Goal: Task Accomplishment & Management: Manage account settings

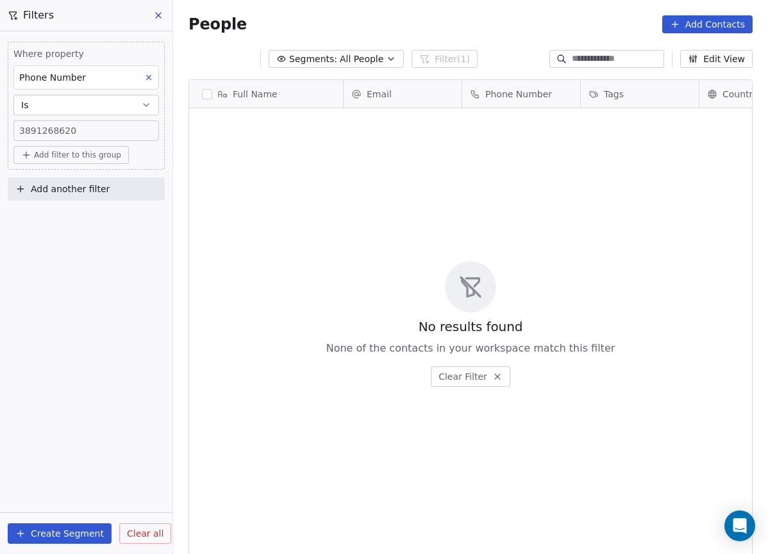
scroll to position [478, 585]
click at [153, 12] on icon at bounding box center [158, 15] width 10 height 10
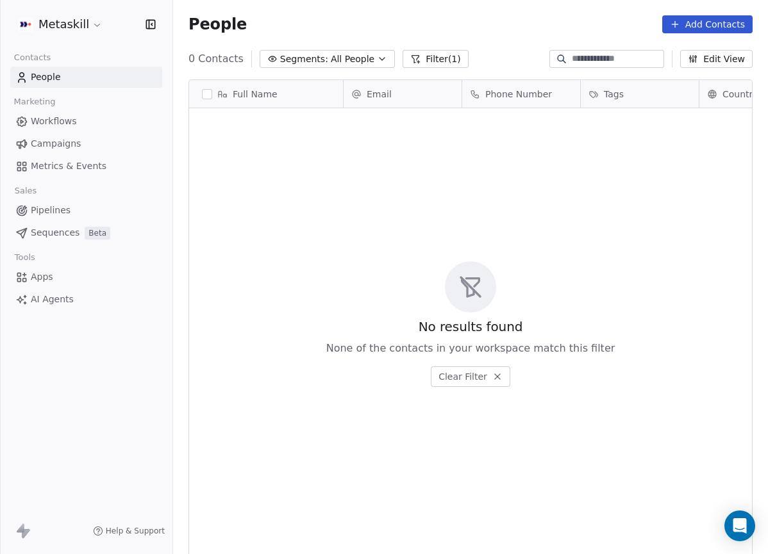
click at [82, 212] on link "Pipelines" at bounding box center [86, 210] width 152 height 21
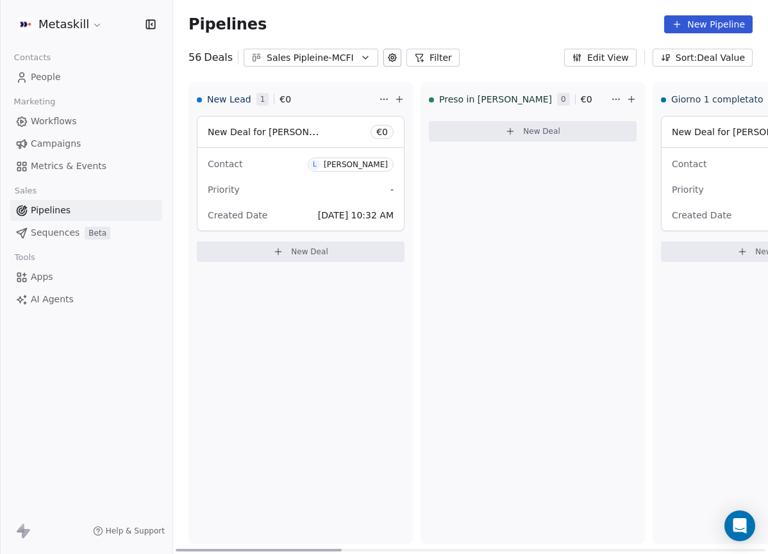
click at [306, 192] on div "Priority -" at bounding box center [301, 189] width 186 height 21
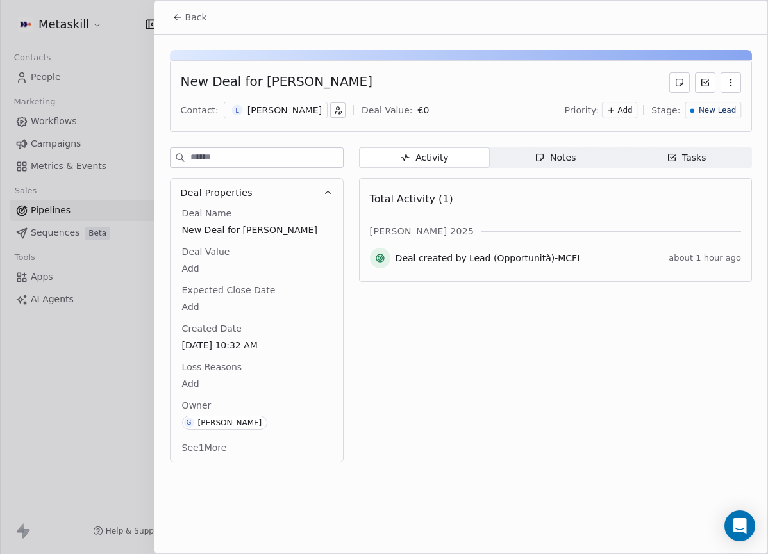
click at [279, 112] on div "[PERSON_NAME]" at bounding box center [284, 110] width 74 height 13
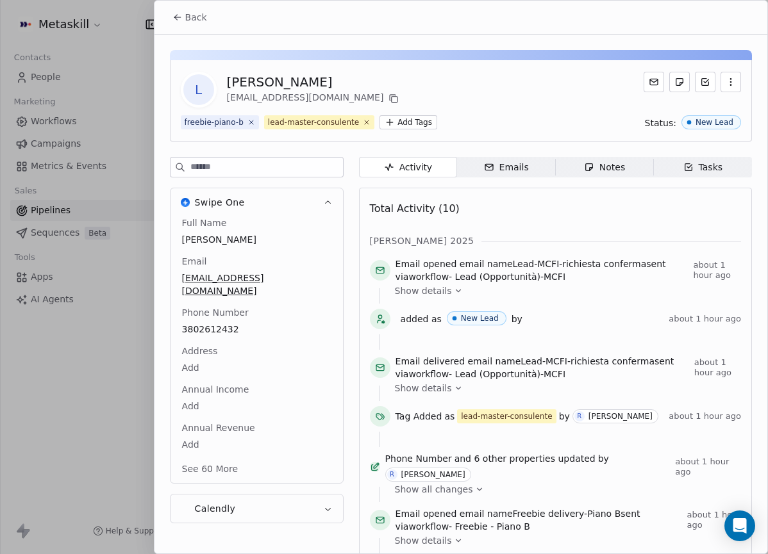
scroll to position [40, 0]
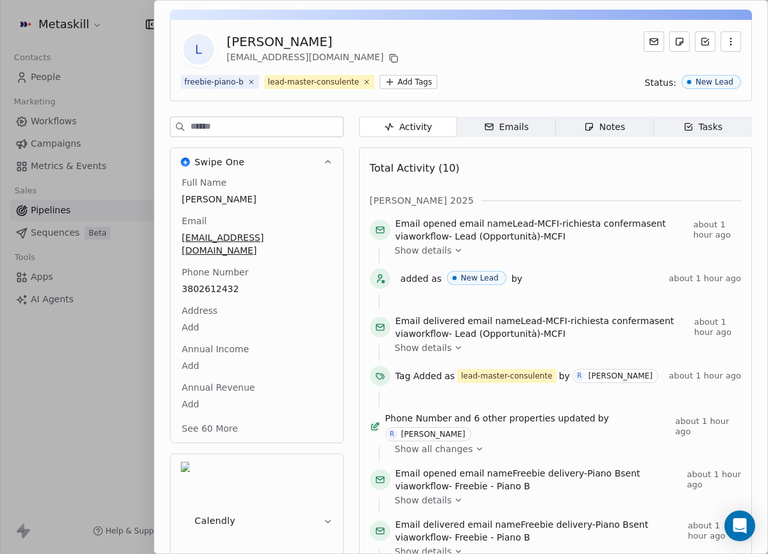
click at [540, 176] on div "Total Activity (10)" at bounding box center [555, 169] width 371 height 26
click at [593, 130] on div "Notes" at bounding box center [604, 126] width 41 height 13
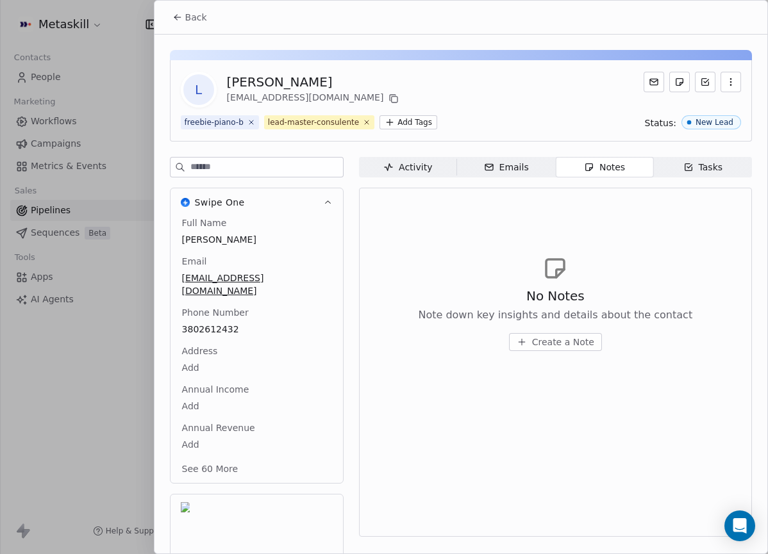
click at [568, 340] on span "Create a Note" at bounding box center [563, 342] width 62 height 13
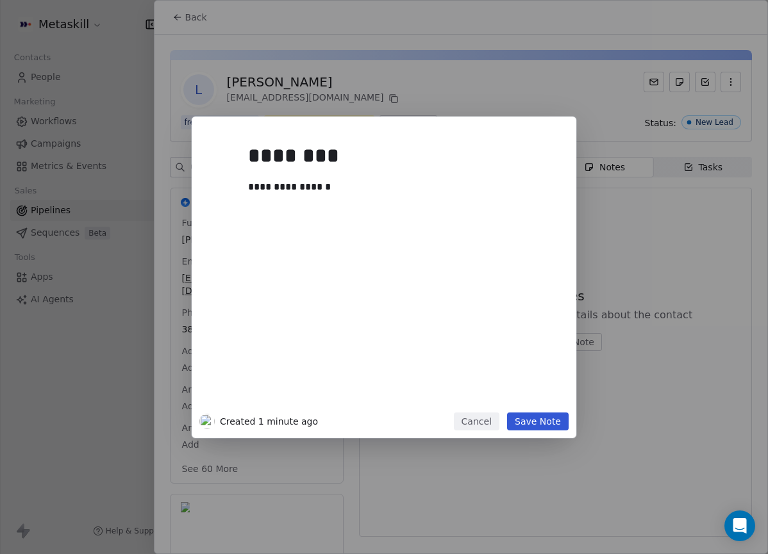
click at [560, 424] on button "Save Note" at bounding box center [538, 422] width 62 height 18
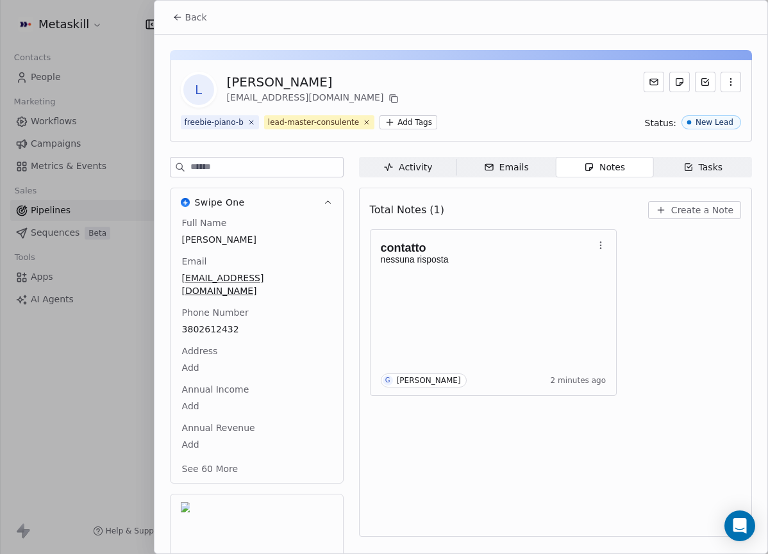
click at [191, 32] on div "Back" at bounding box center [460, 17] width 613 height 33
click at [205, 38] on div "L [PERSON_NAME] [EMAIL_ADDRESS][DOMAIN_NAME] freebie-piano-b lead-master-consul…" at bounding box center [460, 336] width 613 height 602
click at [203, 5] on div "Back" at bounding box center [460, 17] width 613 height 33
click at [199, 11] on span "Back" at bounding box center [196, 17] width 22 height 13
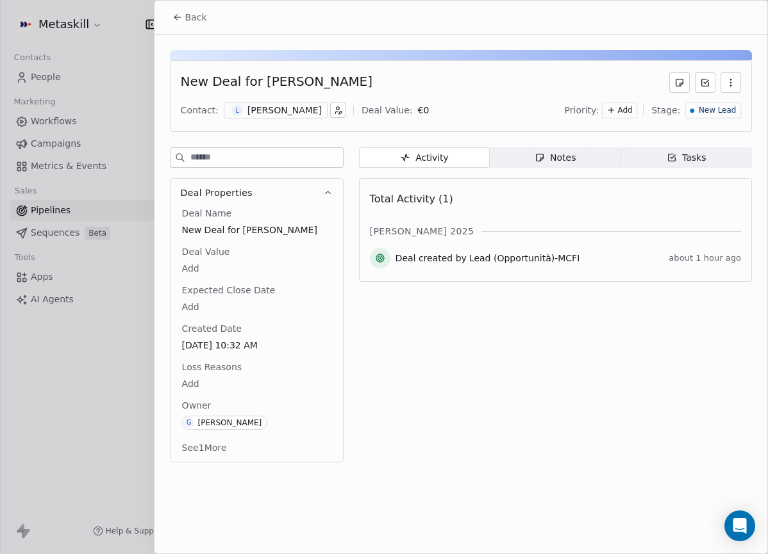
click at [197, 15] on span "Back" at bounding box center [196, 17] width 22 height 13
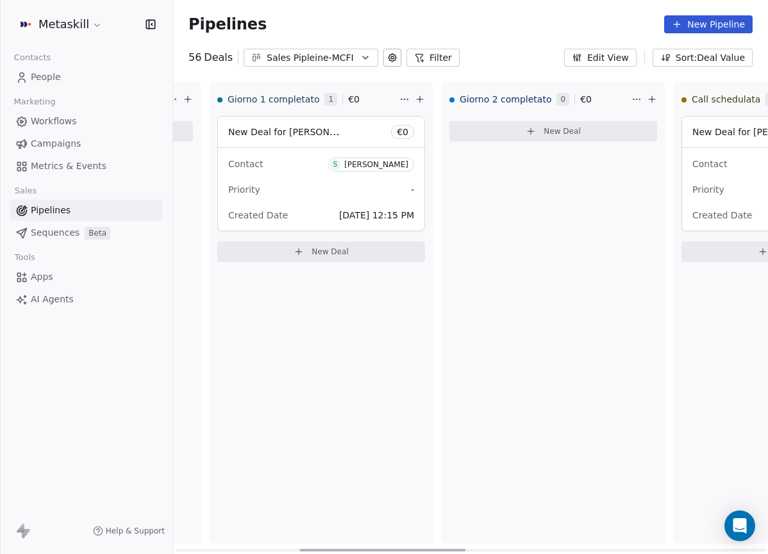
scroll to position [0, 442]
drag, startPoint x: 331, startPoint y: 550, endPoint x: 455, endPoint y: 519, distance: 127.5
click at [455, 549] on div at bounding box center [382, 550] width 166 height 3
click at [313, 52] on div "Sales Pipleine-MCFI" at bounding box center [311, 57] width 88 height 13
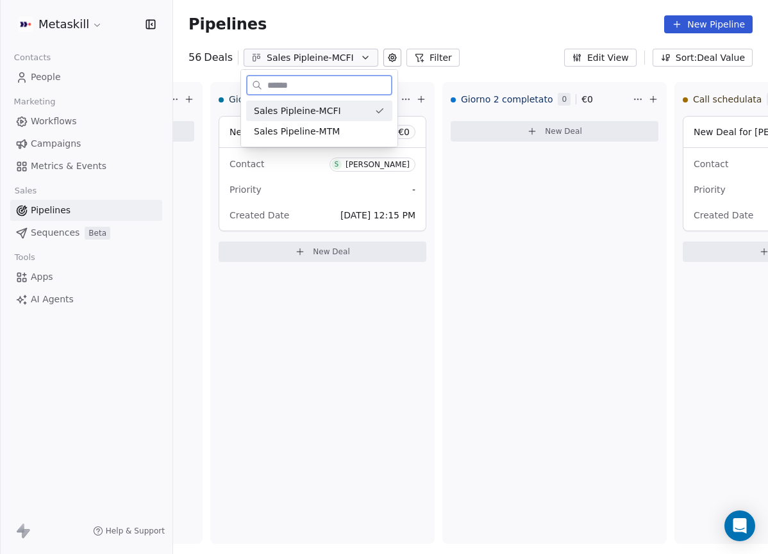
click at [352, 130] on div "Sales Pipeline-MTM" at bounding box center [319, 131] width 131 height 13
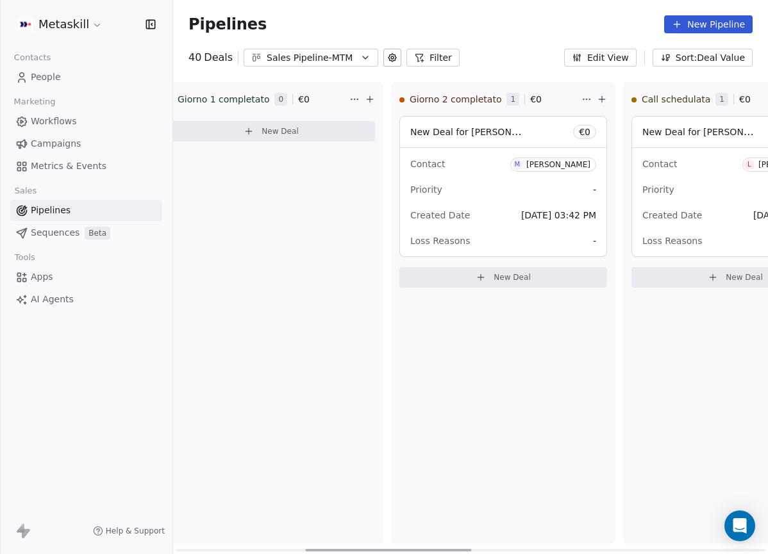
scroll to position [0, 499]
drag, startPoint x: 330, startPoint y: 548, endPoint x: 472, endPoint y: 544, distance: 142.3
click at [469, 549] on div at bounding box center [388, 550] width 166 height 3
click at [519, 231] on div "Loss Reasons -" at bounding box center [497, 241] width 186 height 21
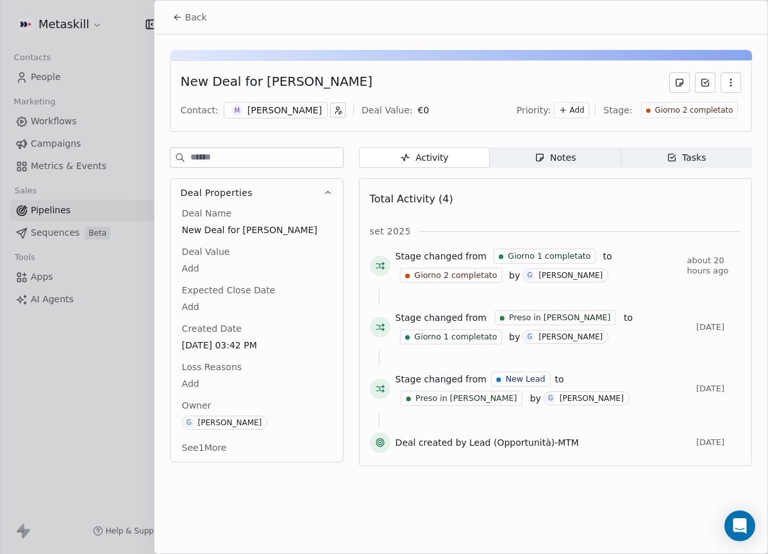
click at [281, 115] on div "[PERSON_NAME]" at bounding box center [284, 110] width 74 height 13
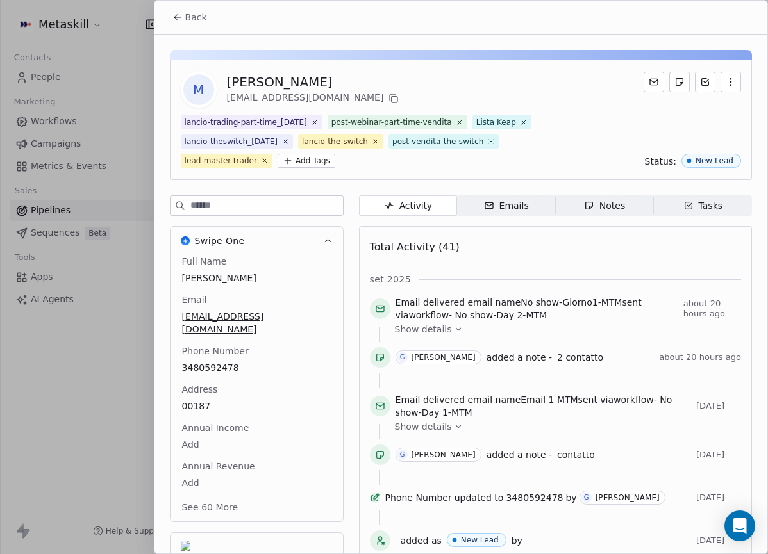
click at [227, 356] on div "Full Name [PERSON_NAME] Email [EMAIL_ADDRESS][DOMAIN_NAME] Phone Number 3480592…" at bounding box center [256, 385] width 154 height 261
drag, startPoint x: 582, startPoint y: 197, endPoint x: 586, endPoint y: 203, distance: 7.3
click at [583, 198] on span "Notes Notes" at bounding box center [604, 205] width 98 height 21
click at [590, 211] on div "Notes" at bounding box center [604, 205] width 41 height 13
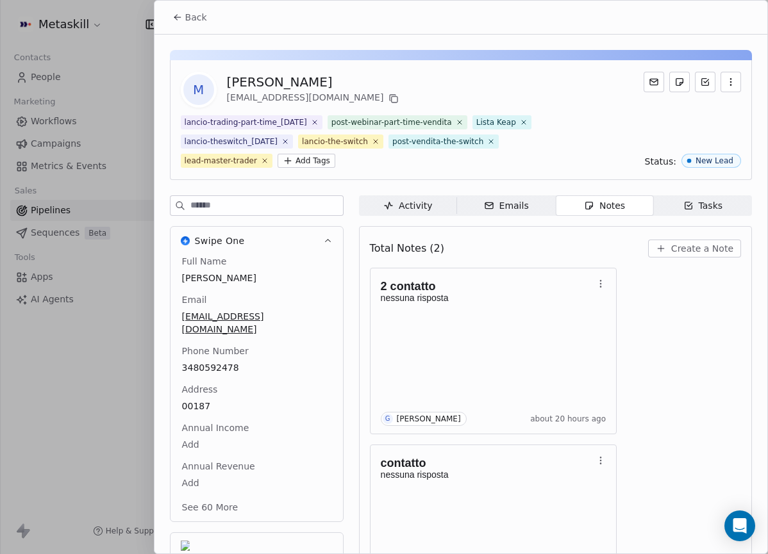
click at [659, 355] on div "2 contatto nessuna risposta G [PERSON_NAME] about 20 hours ago contatto nessuna…" at bounding box center [555, 440] width 371 height 344
click at [419, 46] on div "M [PERSON_NAME] [EMAIL_ADDRESS][DOMAIN_NAME] lancio-trading-part-time_[DATE] po…" at bounding box center [460, 355] width 613 height 640
click at [189, 25] on button "Back" at bounding box center [190, 17] width 50 height 23
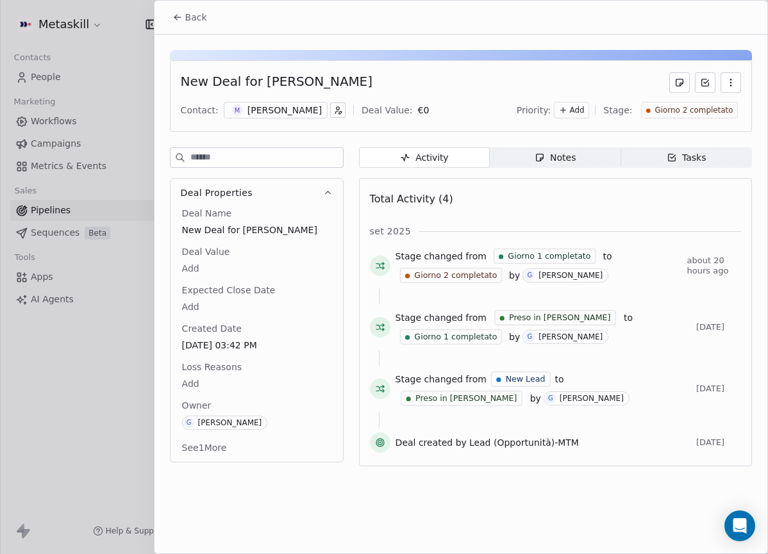
drag, startPoint x: 168, startPoint y: 6, endPoint x: 201, endPoint y: 18, distance: 35.3
click at [168, 6] on button "Back" at bounding box center [190, 17] width 50 height 23
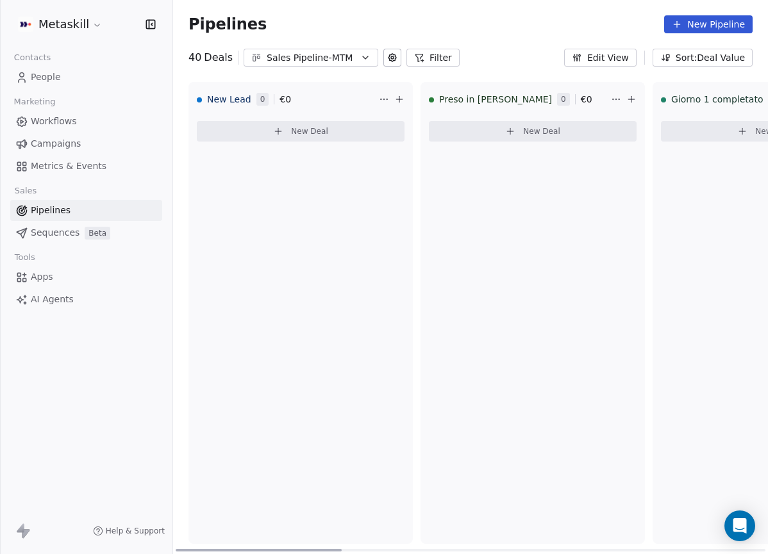
drag, startPoint x: 408, startPoint y: 549, endPoint x: 104, endPoint y: 524, distance: 304.1
click at [176, 549] on div at bounding box center [259, 550] width 166 height 3
click at [363, 58] on icon "button" at bounding box center [365, 57] width 5 height 3
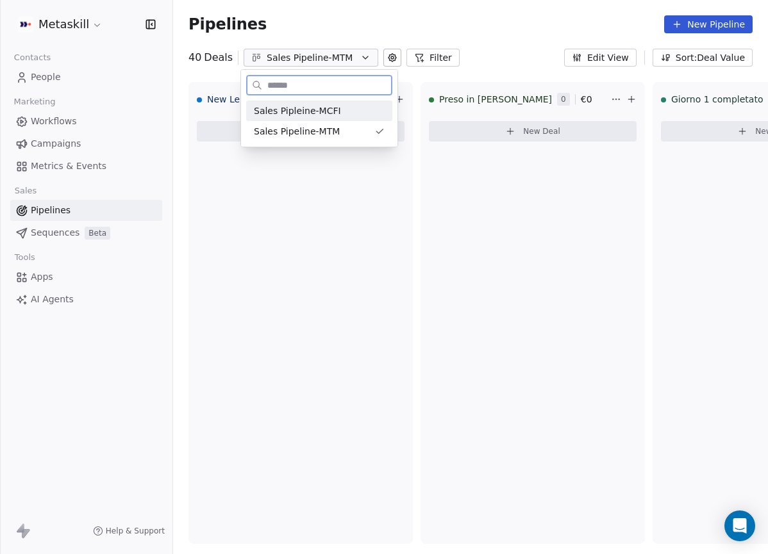
click at [369, 106] on div "Sales Pipleine-MCFI" at bounding box center [319, 110] width 131 height 13
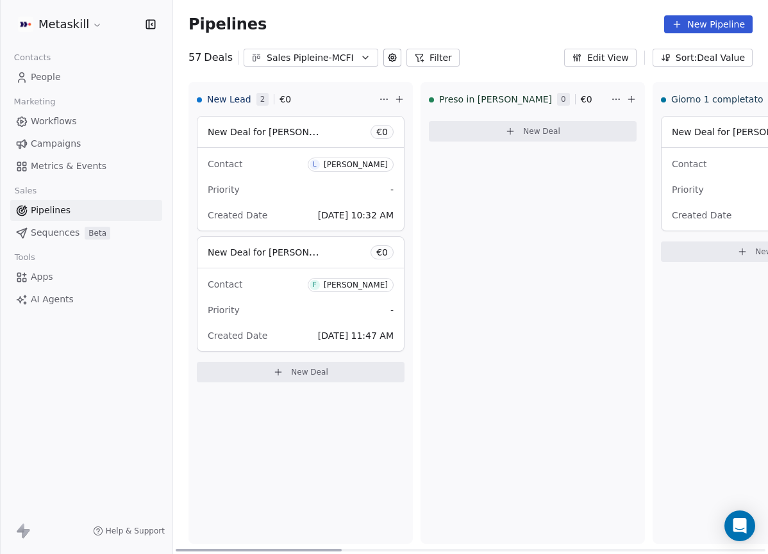
click at [319, 187] on div "Priority -" at bounding box center [301, 189] width 186 height 21
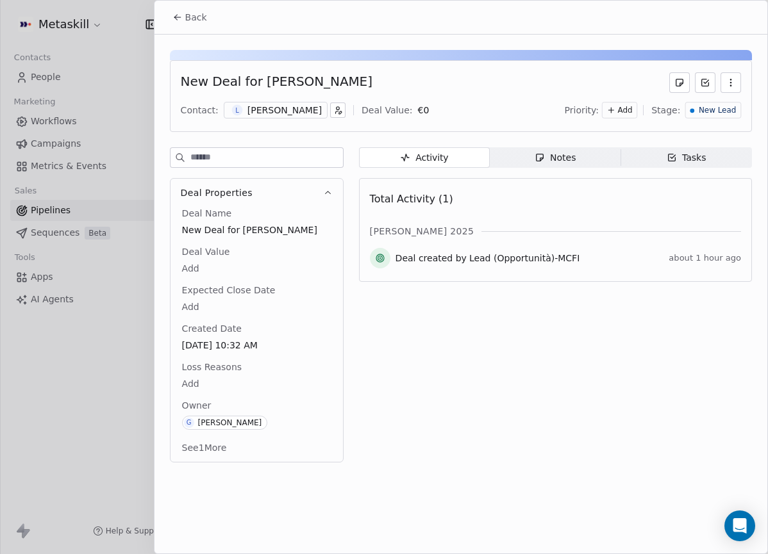
click at [276, 108] on div "[PERSON_NAME]" at bounding box center [284, 110] width 74 height 13
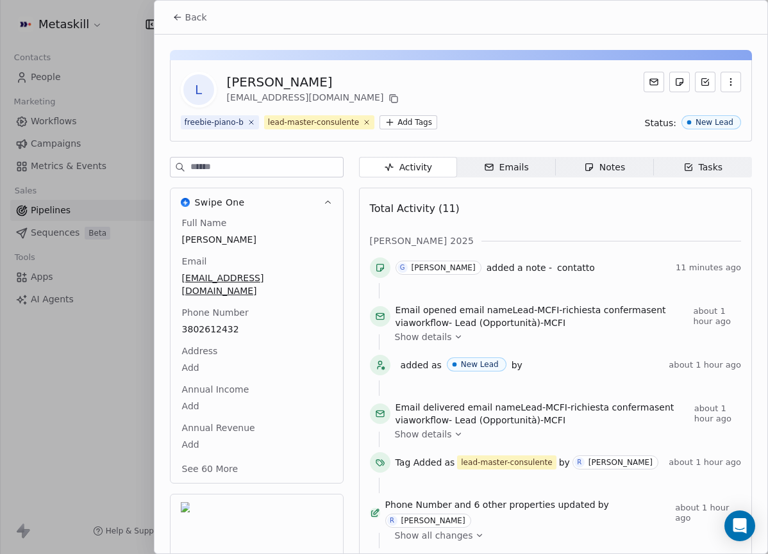
click at [627, 172] on span "Notes Notes" at bounding box center [604, 167] width 98 height 21
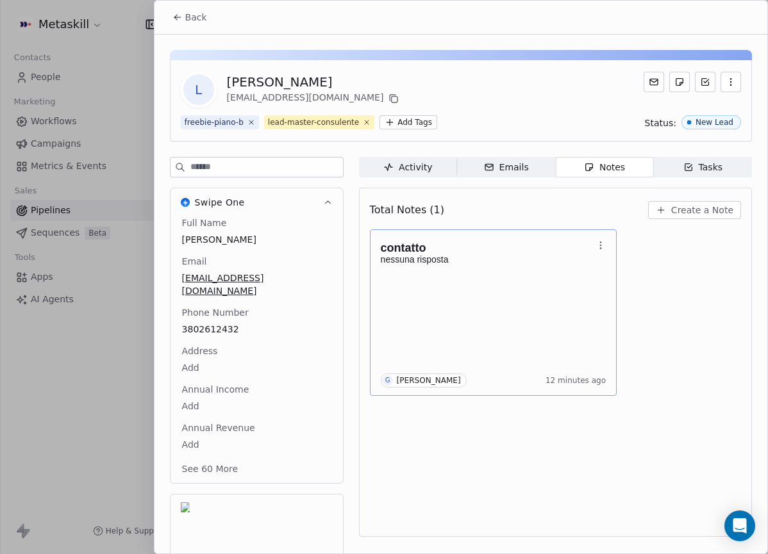
click at [599, 249] on icon "button" at bounding box center [600, 245] width 10 height 10
click at [617, 294] on button "Delete" at bounding box center [640, 296] width 87 height 21
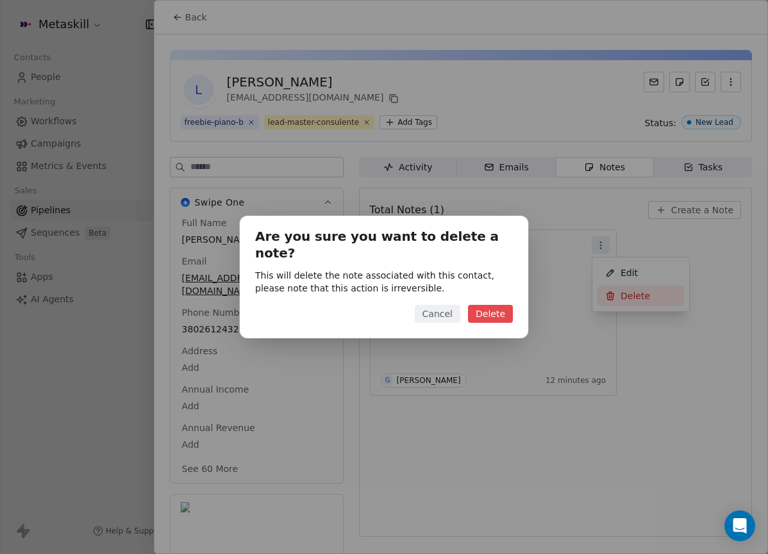
click at [501, 305] on button "Delete" at bounding box center [490, 314] width 45 height 18
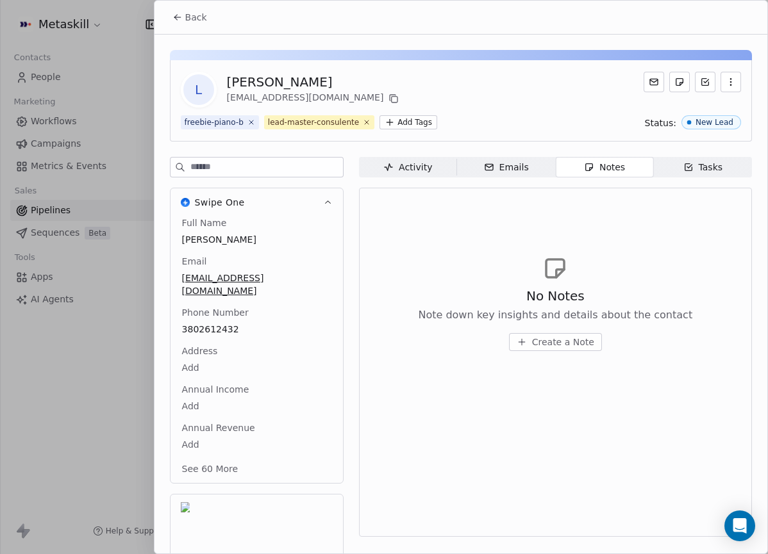
click at [576, 345] on span "Create a Note" at bounding box center [563, 342] width 62 height 13
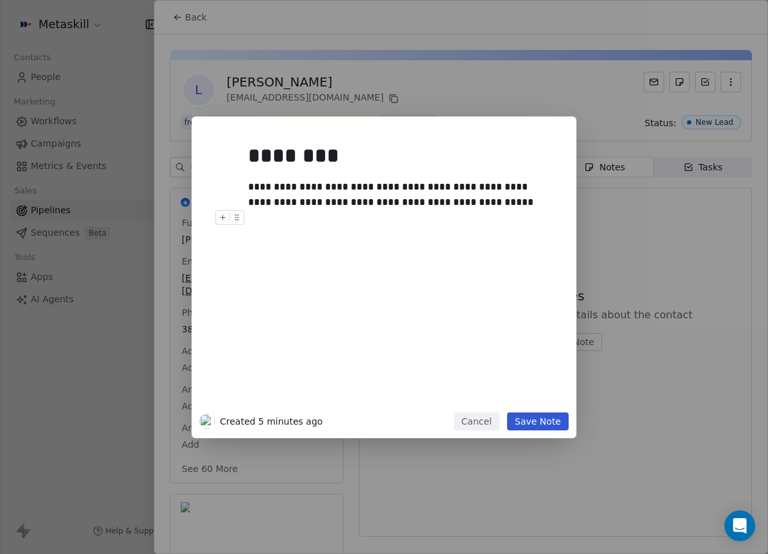
click at [504, 209] on div "**********" at bounding box center [398, 194] width 301 height 31
drag, startPoint x: 433, startPoint y: 17, endPoint x: 427, endPoint y: 6, distance: 13.2
click at [433, 18] on div "**********" at bounding box center [384, 277] width 768 height 554
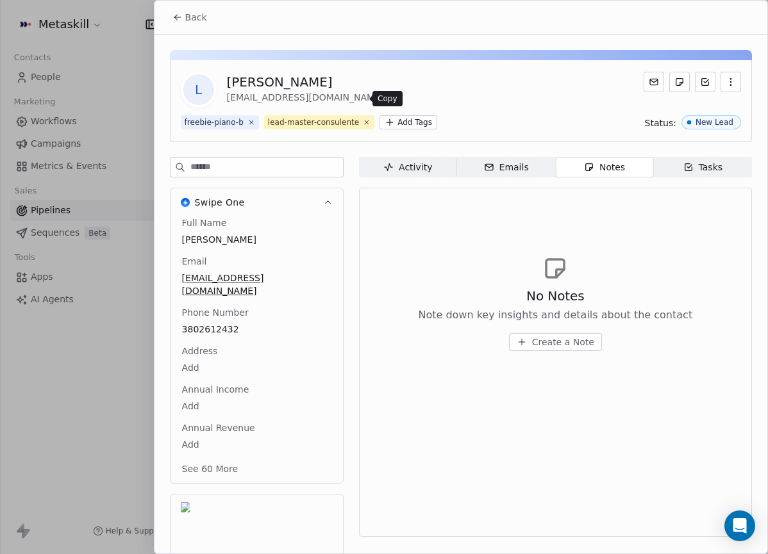
click at [388, 101] on icon at bounding box center [393, 99] width 10 height 10
click at [595, 337] on button "Create a Note" at bounding box center [555, 342] width 93 height 18
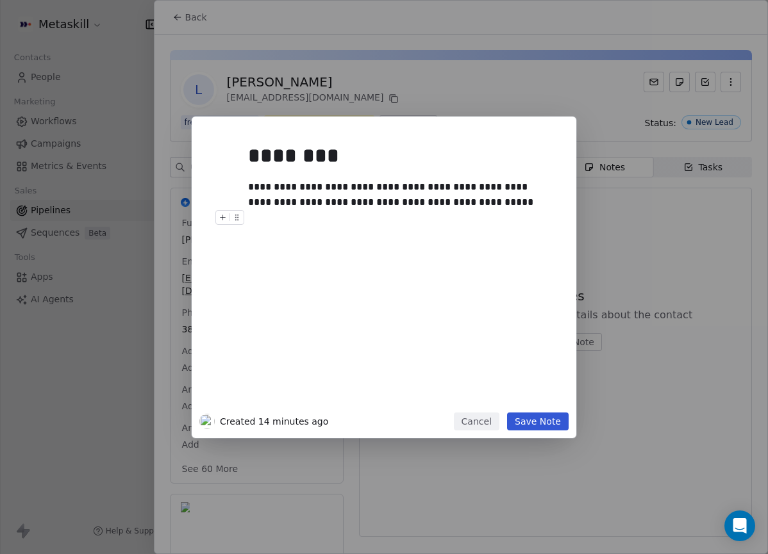
click at [517, 216] on div at bounding box center [403, 217] width 310 height 15
click at [517, 200] on div "**********" at bounding box center [398, 194] width 301 height 31
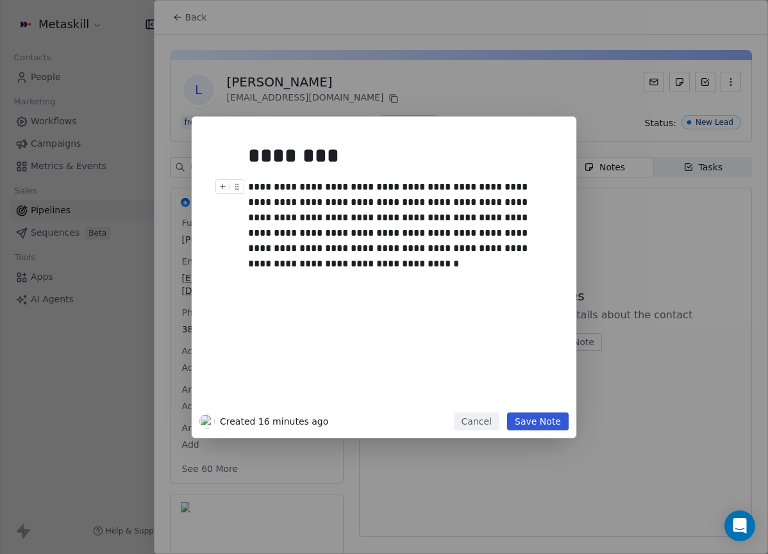
click at [401, 251] on div "**********" at bounding box center [398, 217] width 301 height 77
click at [538, 424] on button "Save Note" at bounding box center [538, 422] width 62 height 18
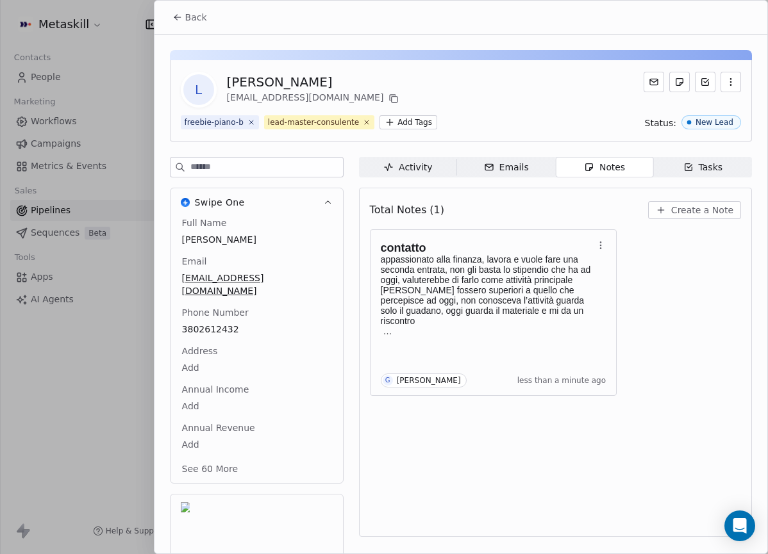
click at [196, 27] on button "Back" at bounding box center [190, 17] width 50 height 23
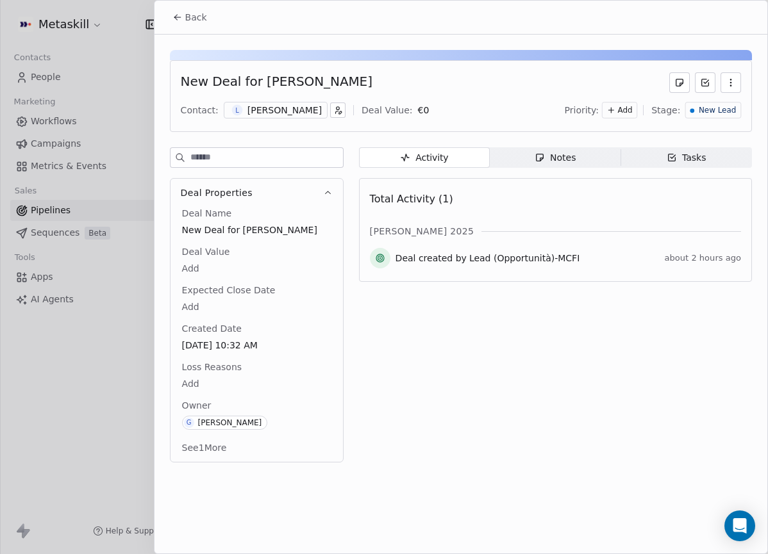
click at [721, 115] on span "New Lead" at bounding box center [717, 110] width 37 height 11
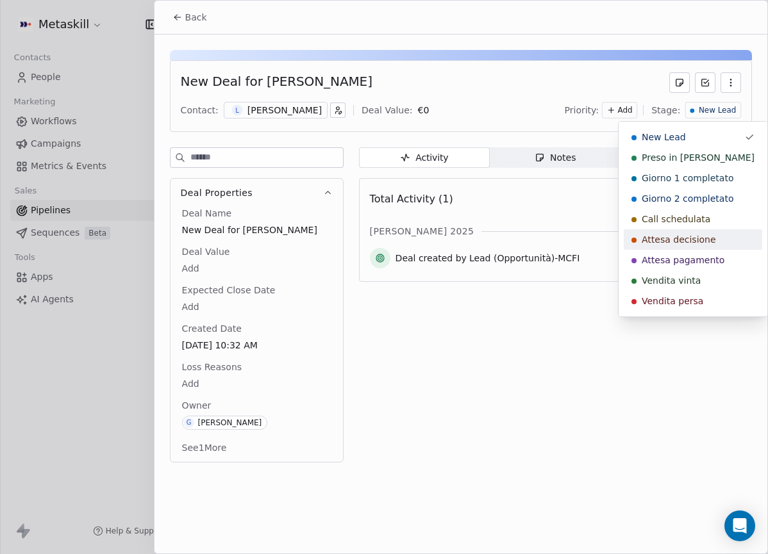
drag, startPoint x: 697, startPoint y: 236, endPoint x: 627, endPoint y: 211, distance: 74.0
click at [698, 236] on span "Attesa decisione" at bounding box center [679, 239] width 74 height 13
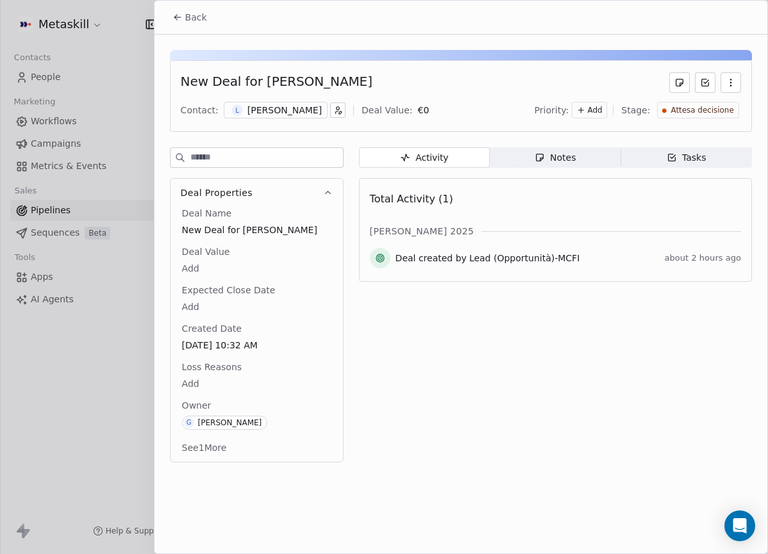
click at [213, 13] on div "Back" at bounding box center [460, 17] width 613 height 33
click at [208, 19] on button "Back" at bounding box center [190, 17] width 50 height 23
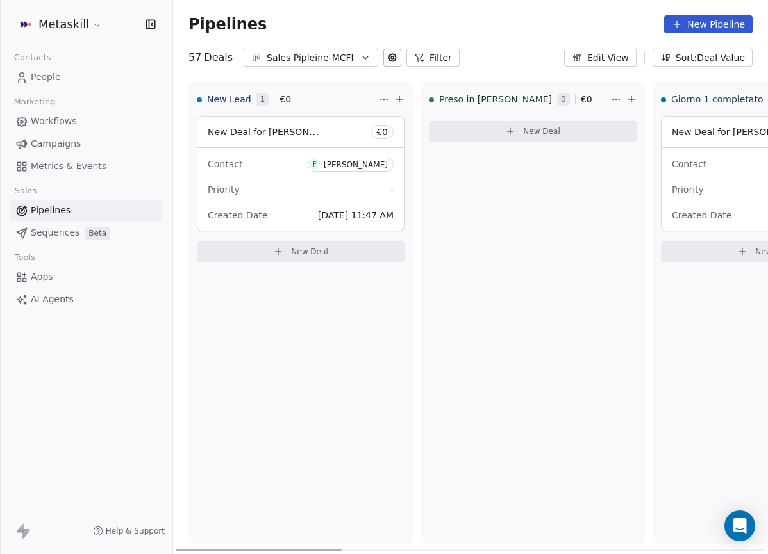
click at [362, 170] on span "F [PERSON_NAME]" at bounding box center [351, 165] width 86 height 14
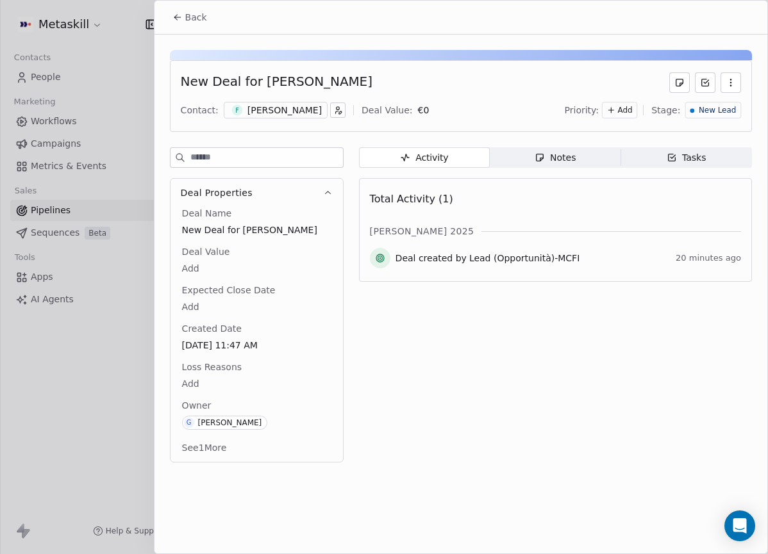
click at [310, 111] on div "F [PERSON_NAME]" at bounding box center [276, 110] width 104 height 17
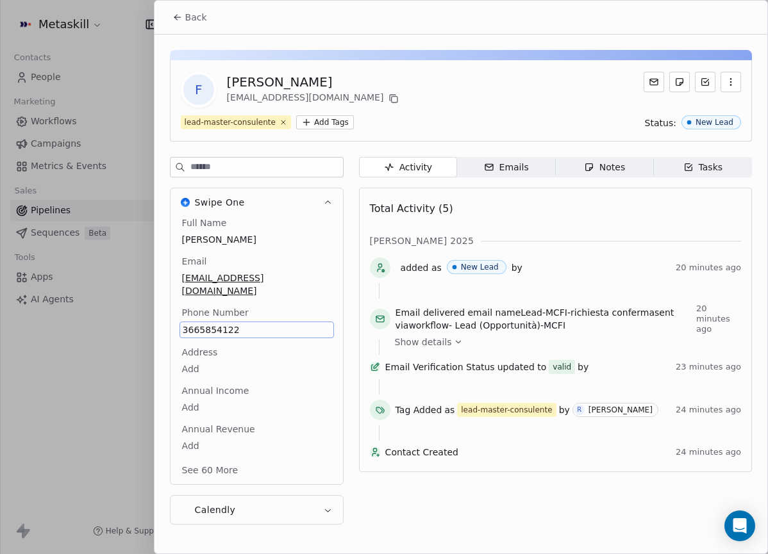
click at [326, 229] on div "Full Name [PERSON_NAME] Email [EMAIL_ADDRESS][DOMAIN_NAME] Phone Number [PHONE_…" at bounding box center [256, 351] width 172 height 268
drag, startPoint x: 608, startPoint y: 171, endPoint x: 609, endPoint y: 179, distance: 7.8
click at [608, 172] on div "Notes" at bounding box center [604, 167] width 41 height 13
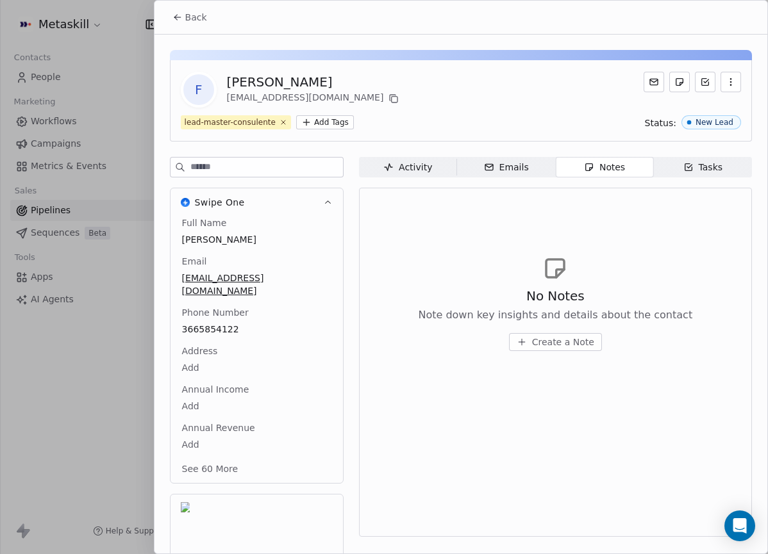
click at [551, 341] on span "Create a Note" at bounding box center [563, 342] width 62 height 13
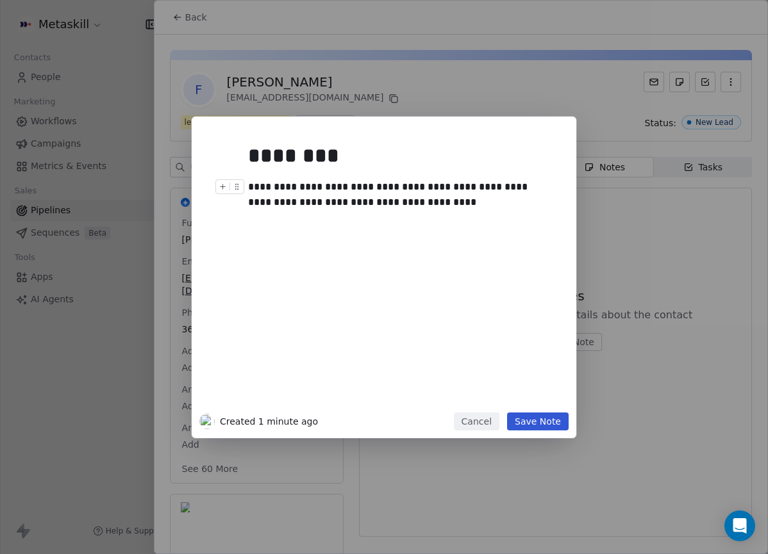
click at [317, 199] on div "**********" at bounding box center [398, 194] width 301 height 31
click at [406, 205] on div "**********" at bounding box center [398, 194] width 301 height 31
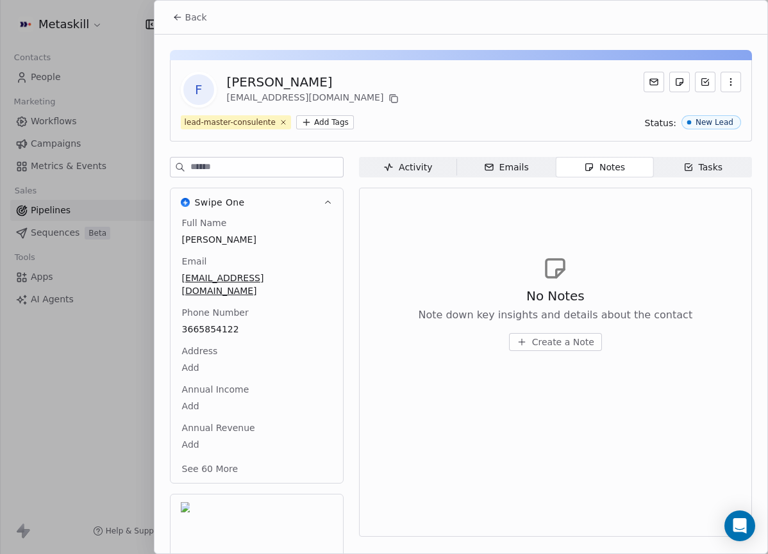
click at [681, 415] on div "**********" at bounding box center [384, 278] width 768 height 322
click at [388, 99] on icon at bounding box center [393, 99] width 10 height 10
click at [554, 338] on span "Create a Note" at bounding box center [563, 342] width 62 height 13
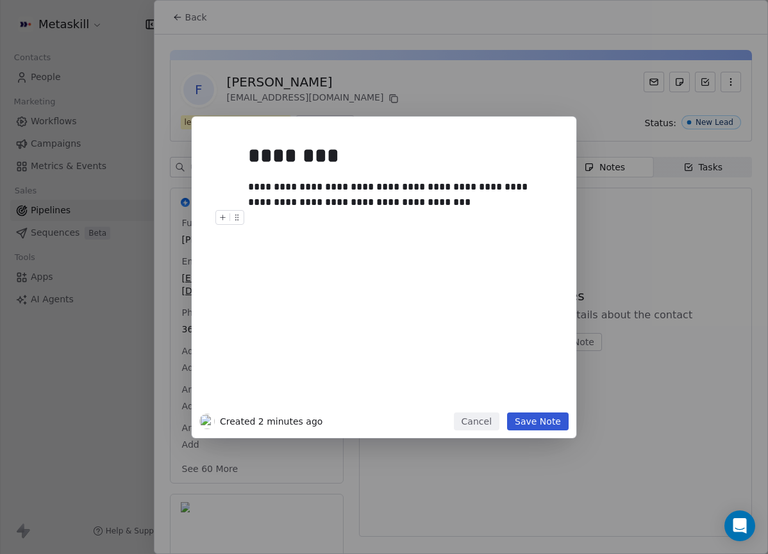
click at [467, 220] on div at bounding box center [403, 217] width 310 height 15
click at [484, 210] on div at bounding box center [403, 217] width 310 height 15
click at [486, 206] on div "**********" at bounding box center [398, 194] width 301 height 31
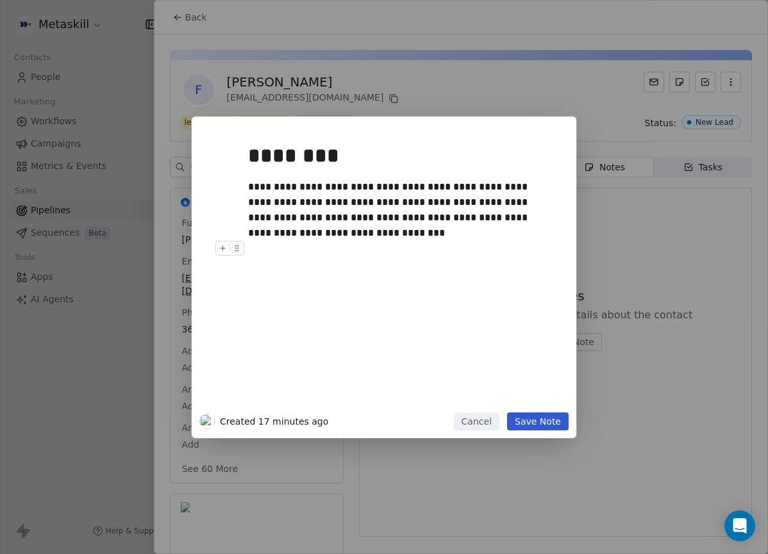
click at [555, 425] on button "Save Note" at bounding box center [538, 422] width 62 height 18
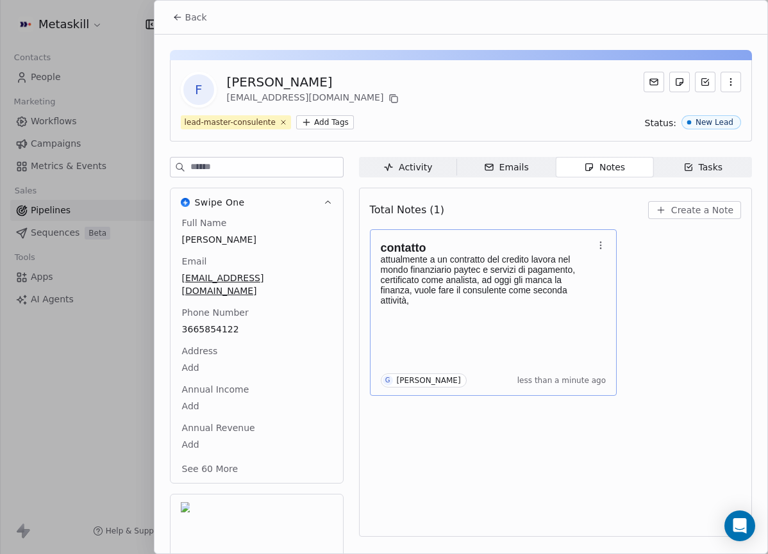
click at [541, 351] on div "contatto attualmente a un contratto del credito lavora nel mondo finanziario pa…" at bounding box center [494, 313] width 226 height 150
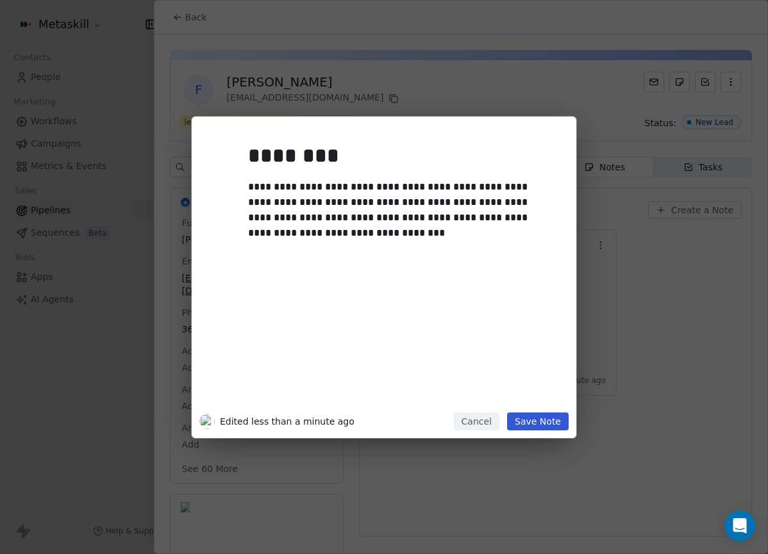
click at [399, 258] on div "**********" at bounding box center [403, 271] width 310 height 273
click at [410, 233] on div "**********" at bounding box center [398, 210] width 301 height 62
click at [547, 422] on button "Save Note" at bounding box center [538, 422] width 62 height 18
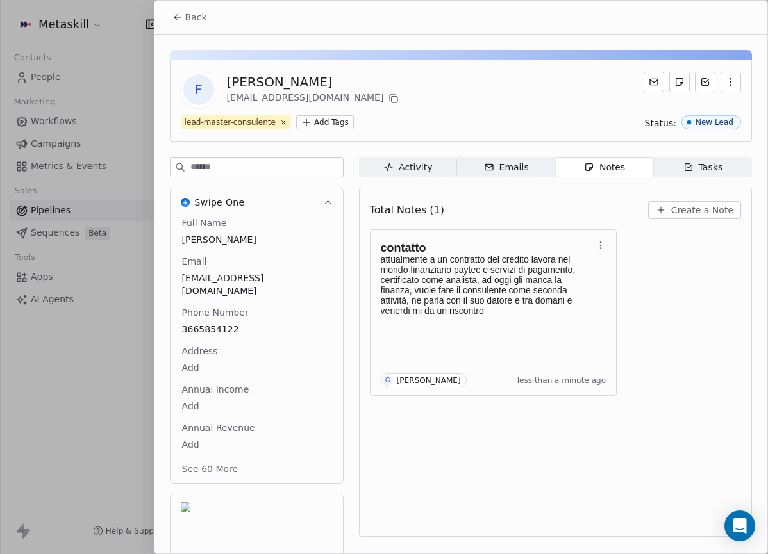
click at [206, 20] on button "Back" at bounding box center [190, 17] width 50 height 23
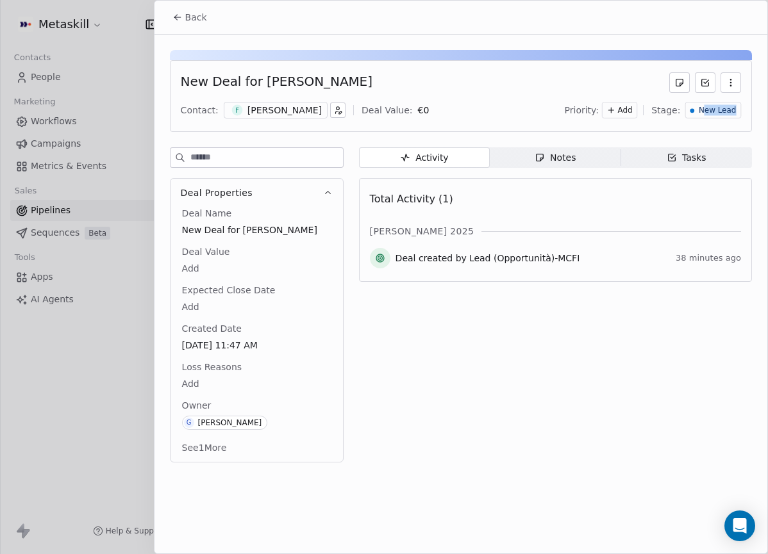
click at [714, 114] on span "New Lead" at bounding box center [717, 110] width 37 height 11
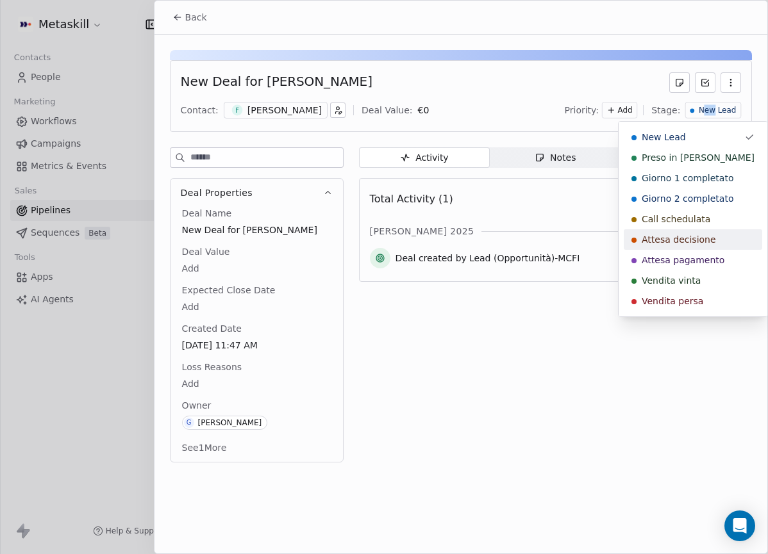
click at [693, 237] on span "Attesa decisione" at bounding box center [679, 239] width 74 height 13
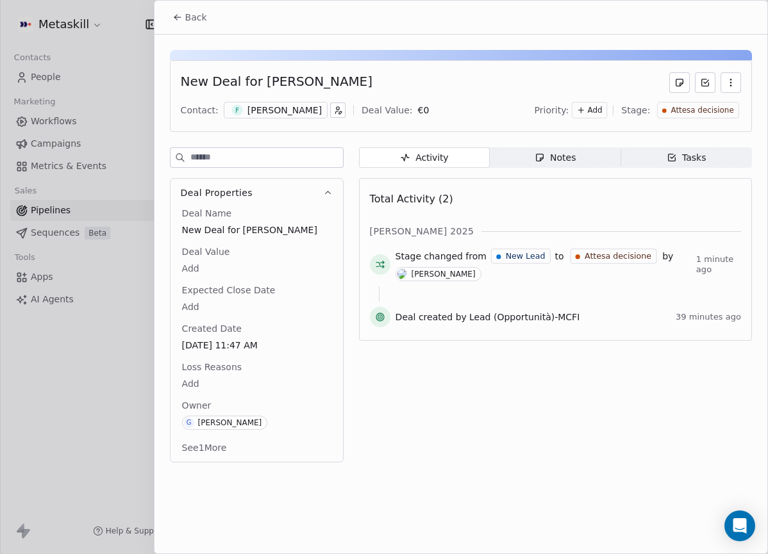
click at [191, 11] on span "Back" at bounding box center [196, 17] width 22 height 13
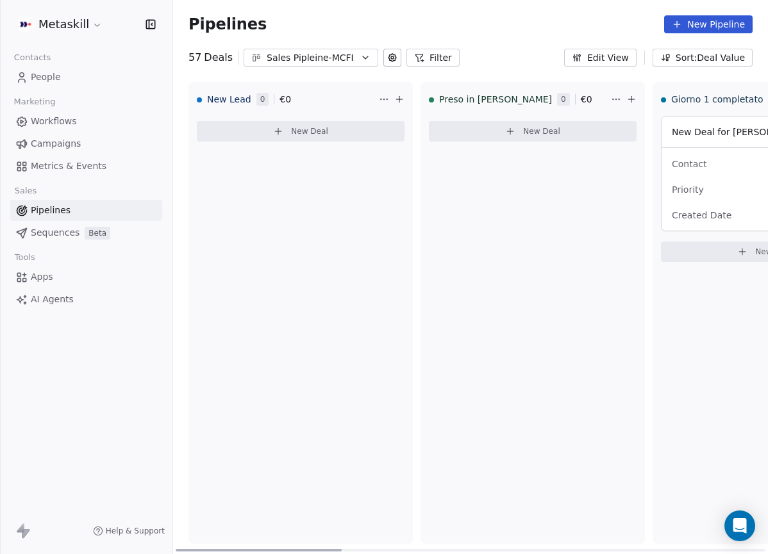
click at [631, 212] on div "Preso in carico 0 € 0 New Deal" at bounding box center [532, 313] width 224 height 462
click at [542, 221] on div "Preso in carico 0 € 0 New Deal" at bounding box center [532, 313] width 224 height 462
drag, startPoint x: 665, startPoint y: 310, endPoint x: 672, endPoint y: 340, distance: 30.9
click at [672, 340] on div "Giorno 1 completato 1 € 0 New Deal for [PERSON_NAME] € 0 Contact S [PERSON_NAME…" at bounding box center [764, 313] width 224 height 462
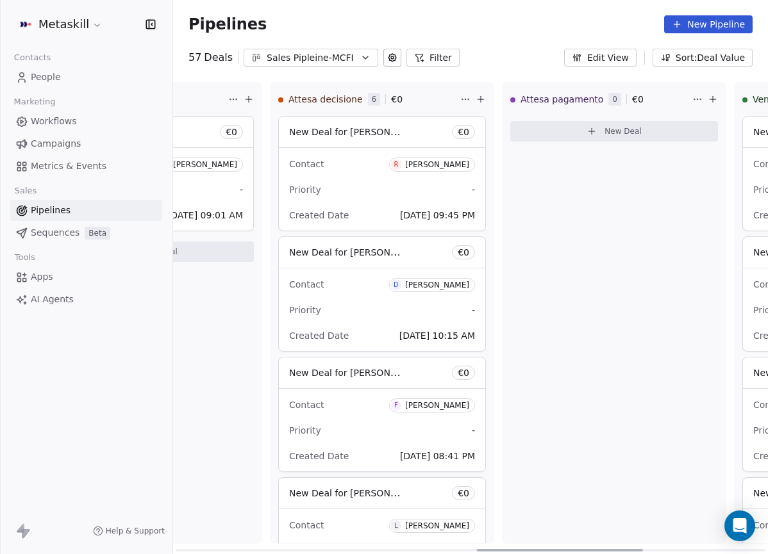
scroll to position [0, 1516]
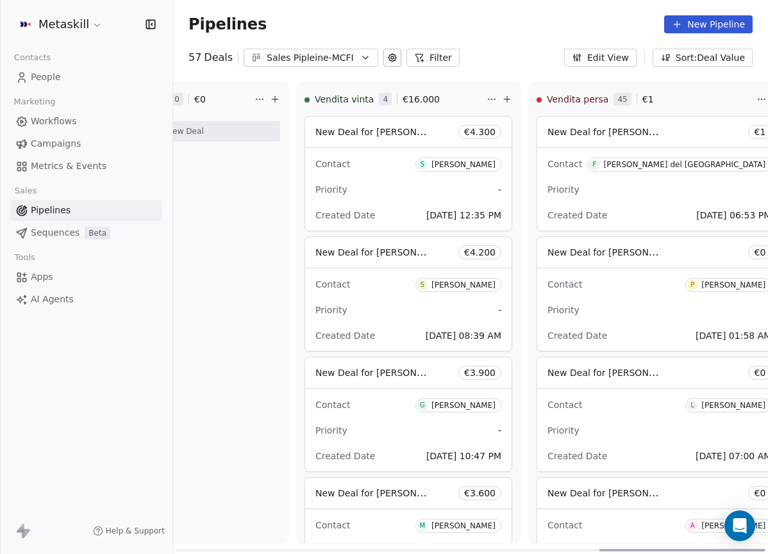
drag, startPoint x: 285, startPoint y: 549, endPoint x: 914, endPoint y: 428, distance: 640.3
click at [765, 549] on div at bounding box center [682, 550] width 166 height 3
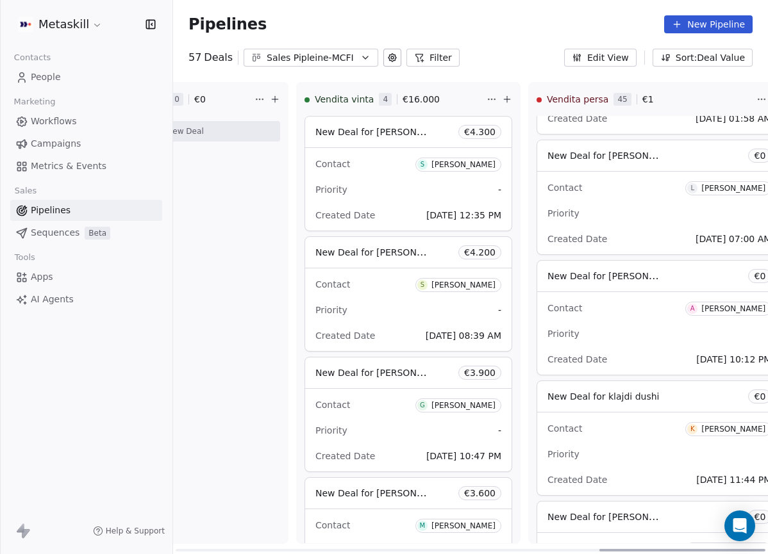
scroll to position [215, 0]
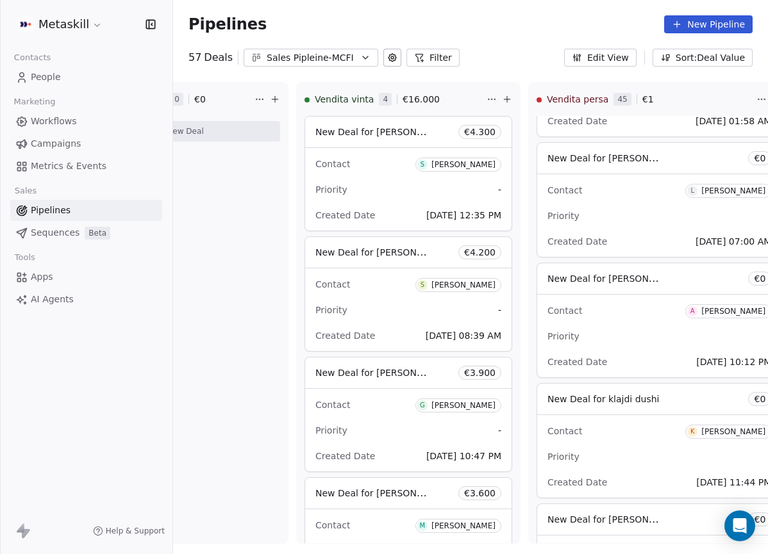
click at [338, 55] on div "Sales Pipleine-MCFI" at bounding box center [311, 57] width 88 height 13
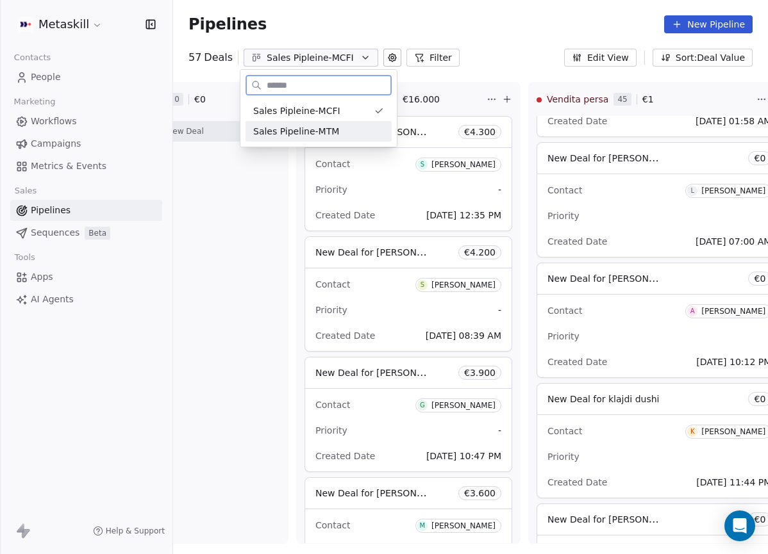
click at [365, 126] on div "Sales Pipeline-MTM" at bounding box center [318, 131] width 131 height 13
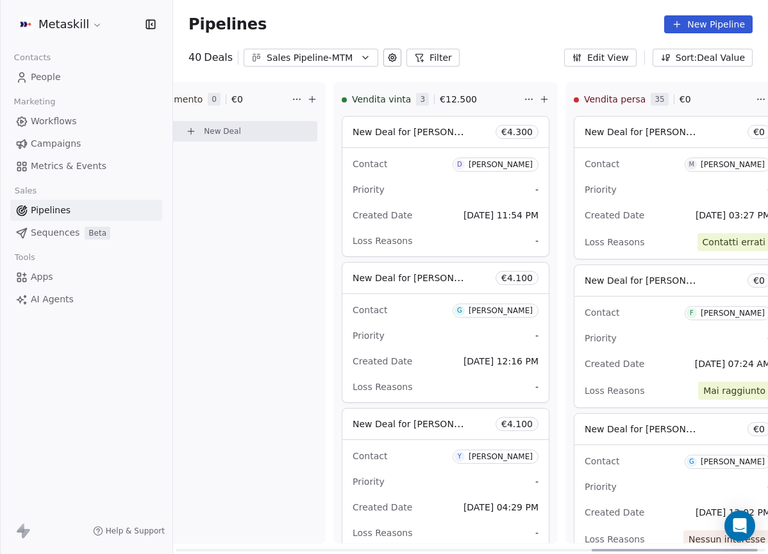
scroll to position [0, 1516]
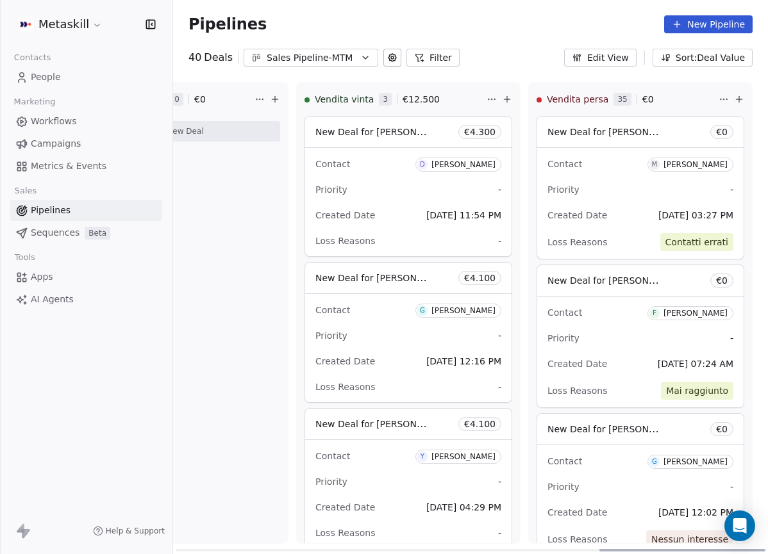
drag, startPoint x: 305, startPoint y: 552, endPoint x: 769, endPoint y: 485, distance: 469.0
click at [765, 549] on div at bounding box center [682, 550] width 166 height 3
click at [342, 53] on div "Sales Pipeline-MTM" at bounding box center [311, 57] width 88 height 13
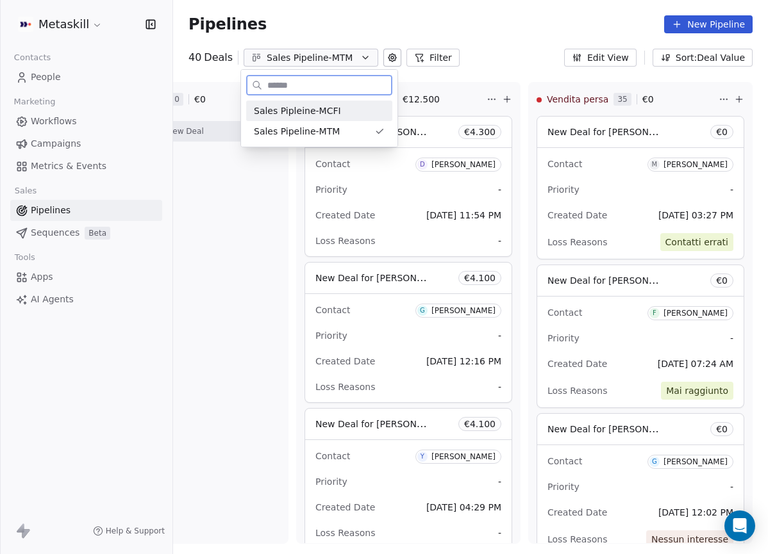
click at [357, 104] on div "Sales Pipleine-MCFI" at bounding box center [319, 110] width 131 height 13
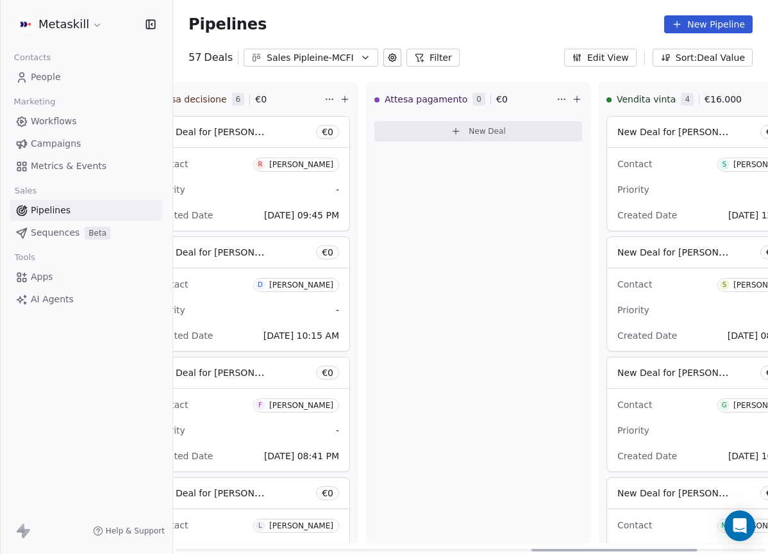
scroll to position [0, 1516]
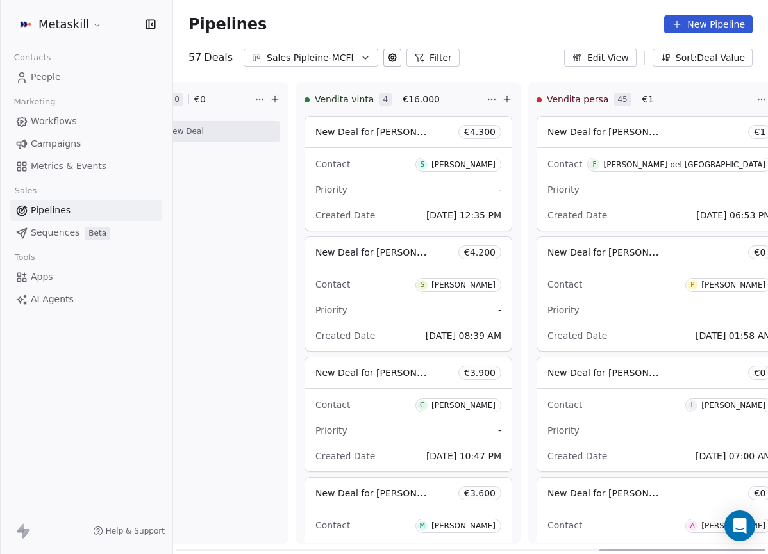
drag, startPoint x: 329, startPoint y: 549, endPoint x: 767, endPoint y: 301, distance: 504.0
click at [765, 549] on div at bounding box center [682, 550] width 166 height 3
click at [767, 189] on span "-" at bounding box center [769, 189] width 3 height 13
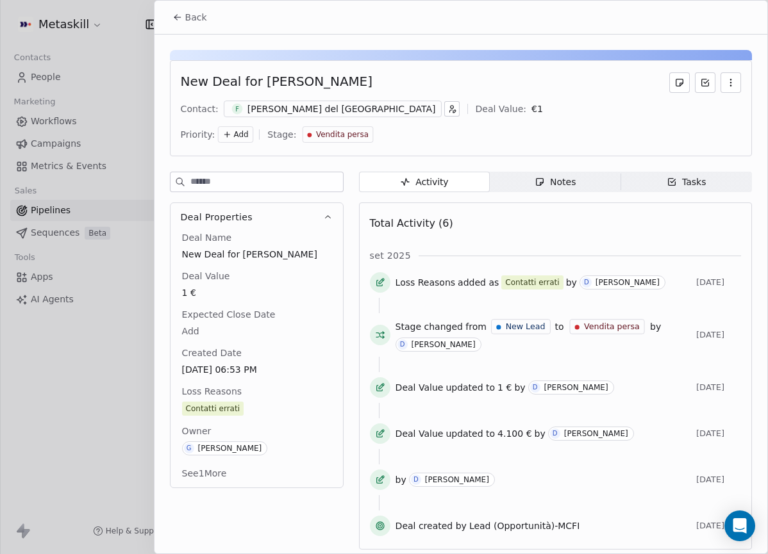
click at [194, 21] on span "Back" at bounding box center [196, 17] width 22 height 13
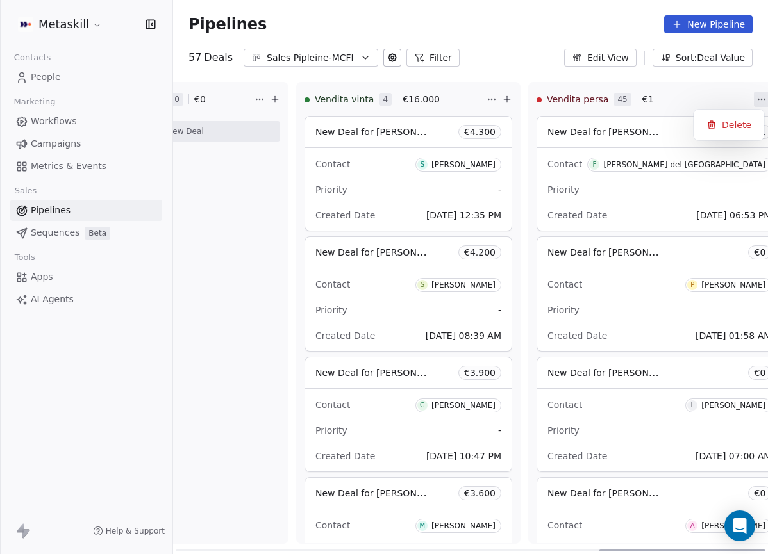
click at [724, 93] on html "Metaskill Contacts People Marketing Workflows Campaigns Metrics & Events Sales …" at bounding box center [384, 277] width 768 height 554
click at [698, 106] on html "Metaskill Contacts People Marketing Workflows Campaigns Metrics & Events Sales …" at bounding box center [384, 277] width 768 height 554
click at [674, 145] on div "New Deal for [PERSON_NAME] € 1" at bounding box center [659, 132] width 244 height 31
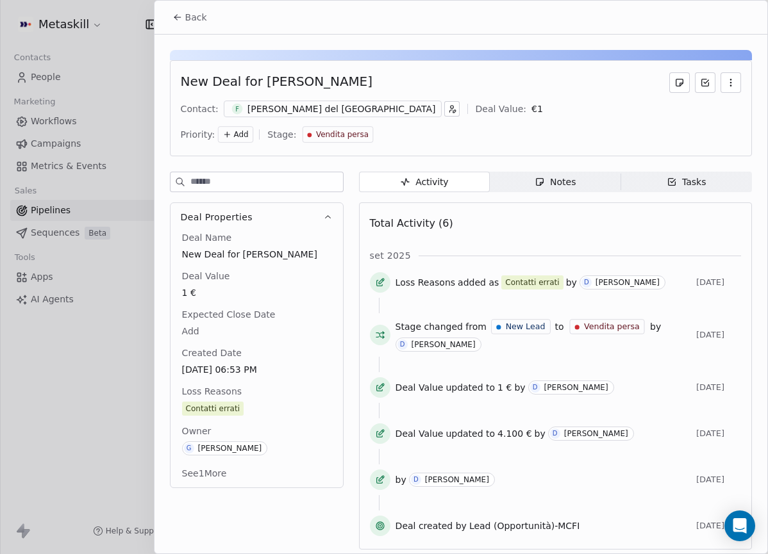
click at [190, 29] on div "Back" at bounding box center [460, 17] width 613 height 33
drag, startPoint x: 183, startPoint y: 23, endPoint x: 218, endPoint y: 27, distance: 35.5
click at [183, 23] on button "Back" at bounding box center [190, 17] width 50 height 23
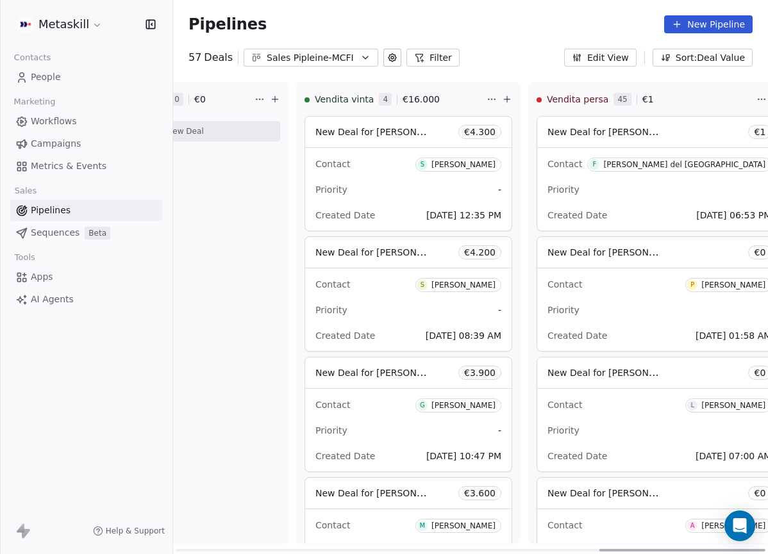
click at [730, 56] on button "Sort: Deal Value" at bounding box center [702, 58] width 100 height 18
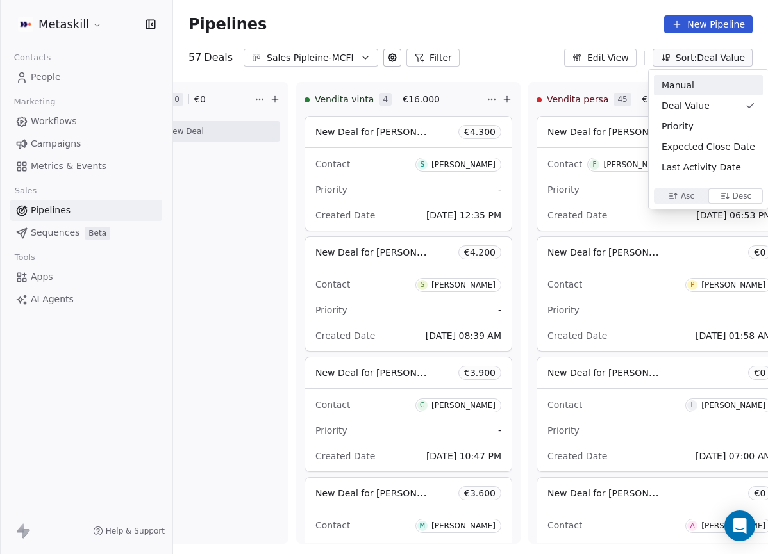
click at [626, 24] on html "Metaskill Contacts People Marketing Workflows Campaigns Metrics & Events Sales …" at bounding box center [384, 277] width 768 height 554
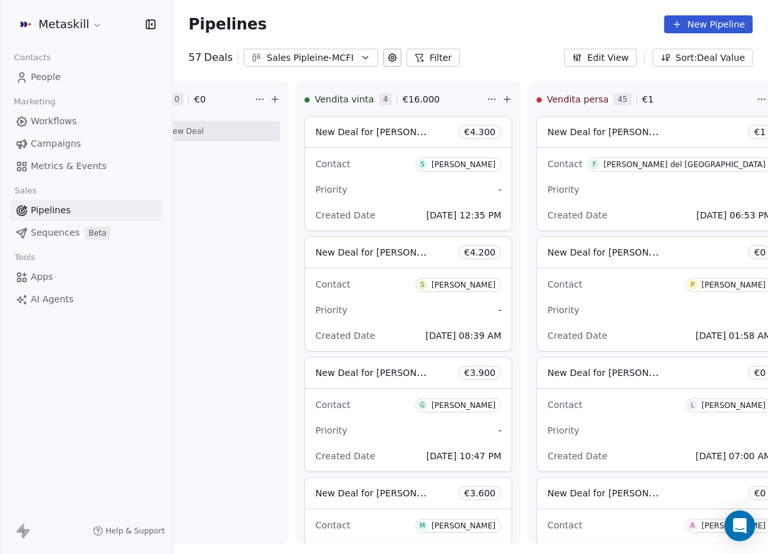
click at [617, 54] on button "Edit View" at bounding box center [600, 58] width 72 height 18
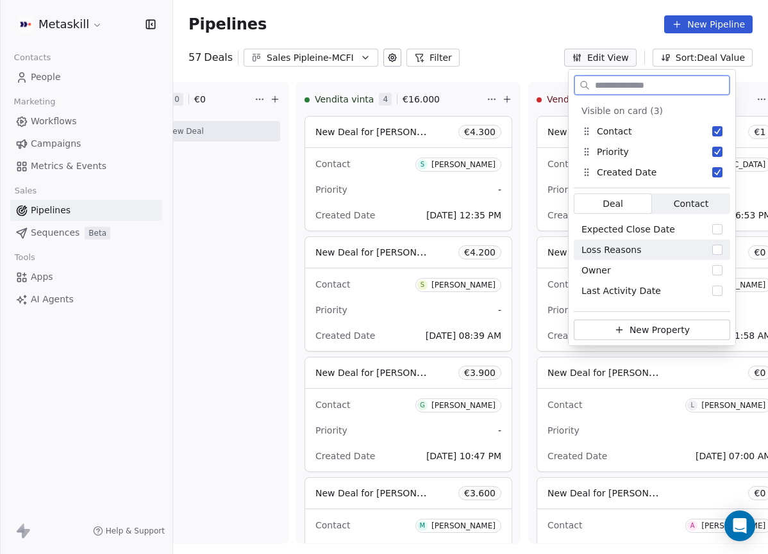
click at [713, 248] on button "Suggestions" at bounding box center [717, 250] width 10 height 10
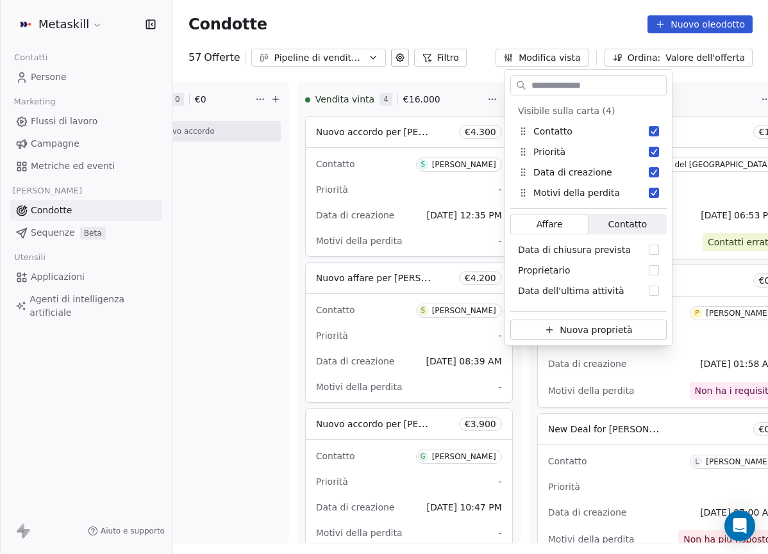
click at [578, 24] on div "Condotte Nuovo oleodotto" at bounding box center [470, 24] width 564 height 18
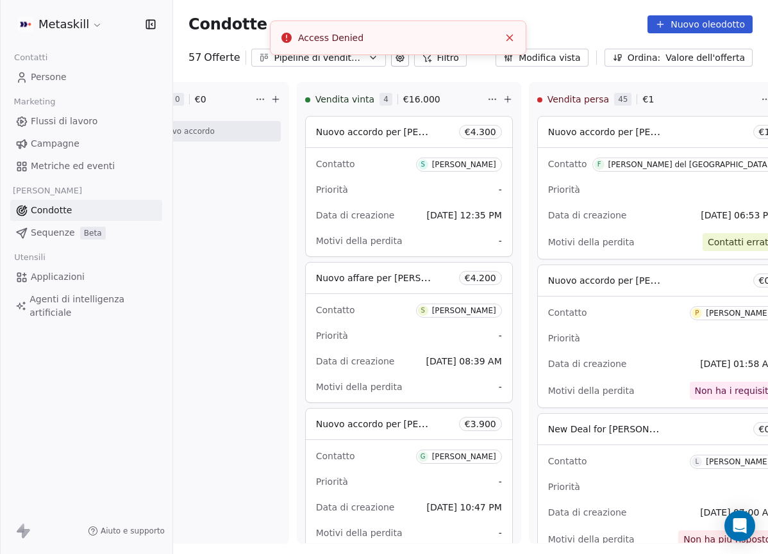
click at [574, 49] on button "Modifica vista" at bounding box center [541, 58] width 93 height 18
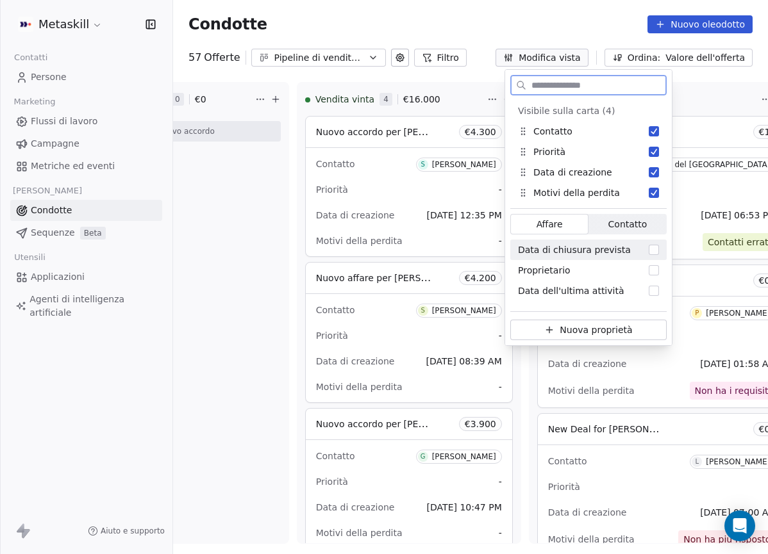
click at [621, 216] on span "Contatto Contatto" at bounding box center [627, 224] width 78 height 21
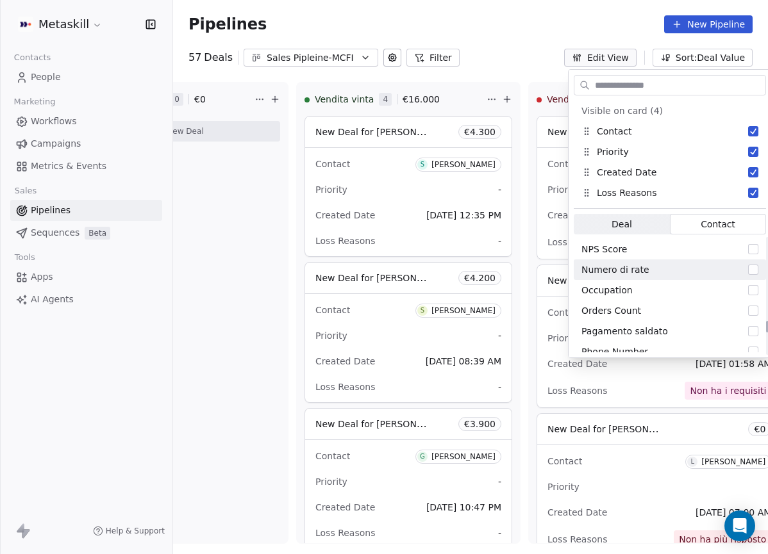
scroll to position [1027, 0]
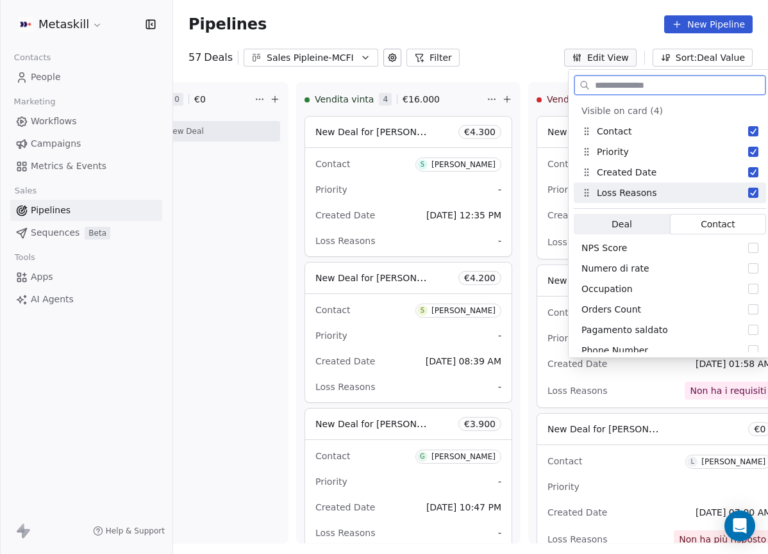
click at [672, 220] on span "Contact Contact" at bounding box center [718, 224] width 96 height 21
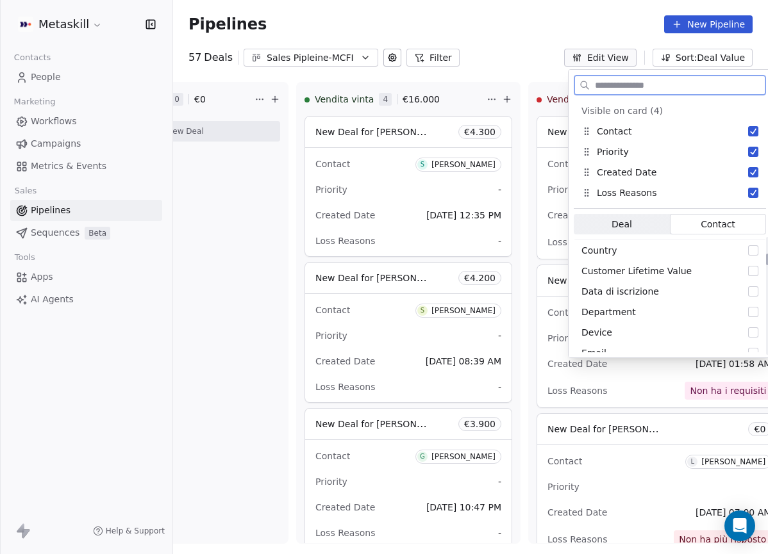
scroll to position [236, 0]
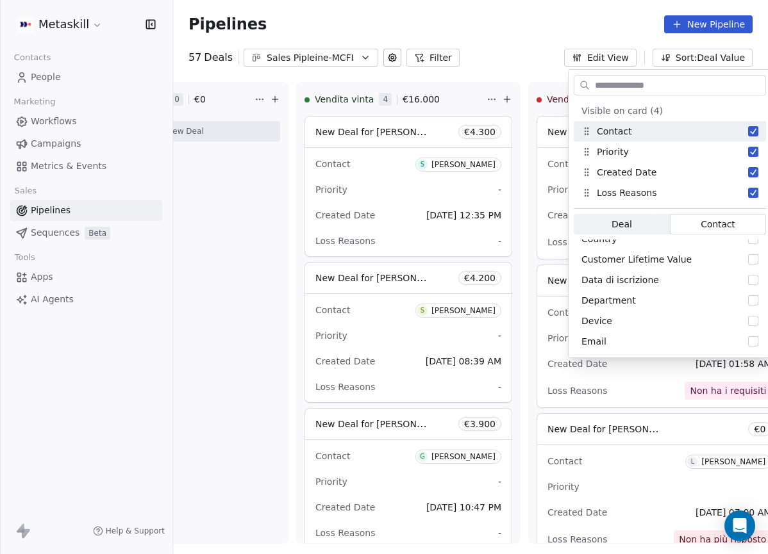
drag, startPoint x: 522, startPoint y: 38, endPoint x: 531, endPoint y: 39, distance: 8.4
click at [522, 37] on div "Pipelines New Pipeline" at bounding box center [470, 24] width 595 height 49
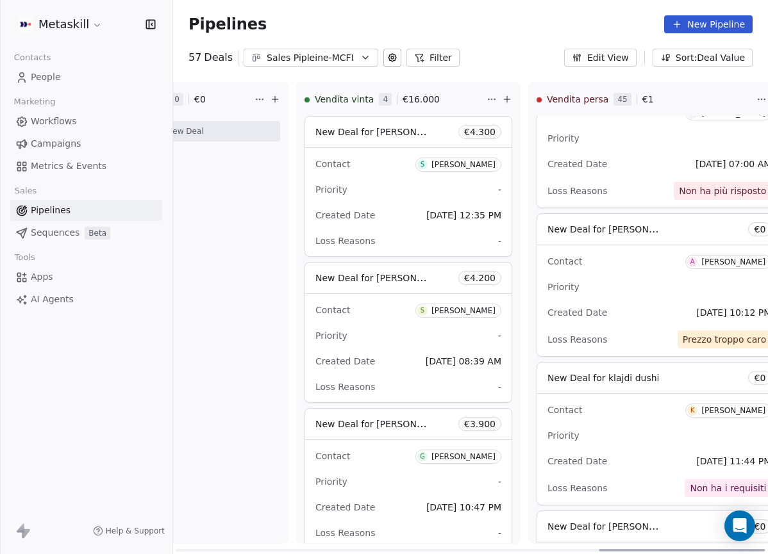
scroll to position [392, 0]
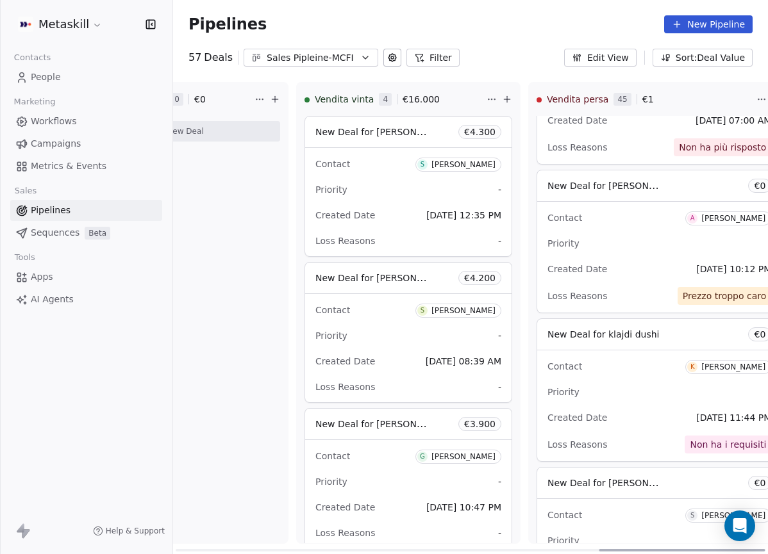
click at [701, 220] on div "[PERSON_NAME]" at bounding box center [733, 218] width 64 height 9
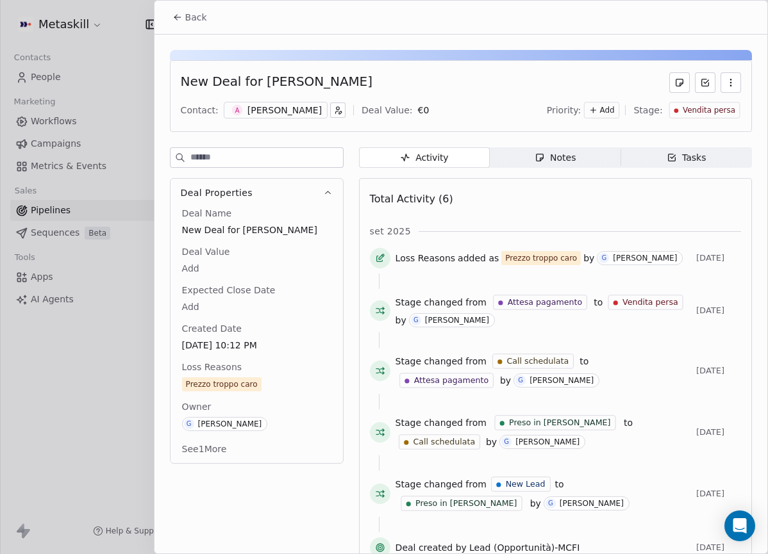
click at [285, 110] on div "[PERSON_NAME]" at bounding box center [284, 110] width 74 height 13
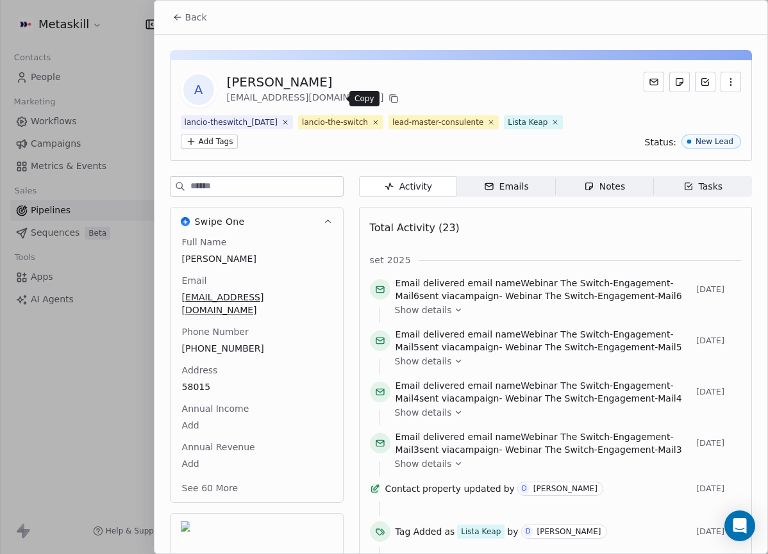
click at [388, 99] on icon at bounding box center [393, 99] width 10 height 10
click at [205, 17] on span "Back" at bounding box center [196, 17] width 22 height 13
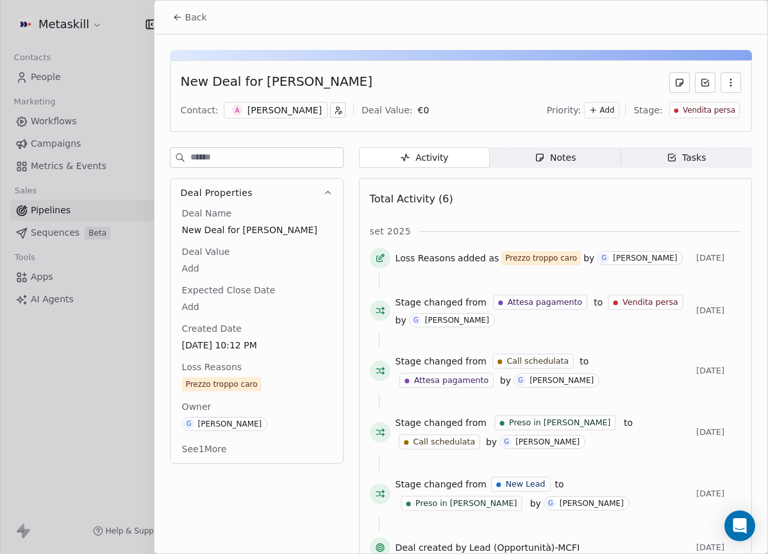
click at [207, 32] on div "Back" at bounding box center [460, 17] width 613 height 33
drag, startPoint x: 201, startPoint y: 24, endPoint x: 228, endPoint y: 35, distance: 29.0
click at [201, 25] on button "Back" at bounding box center [190, 17] width 50 height 23
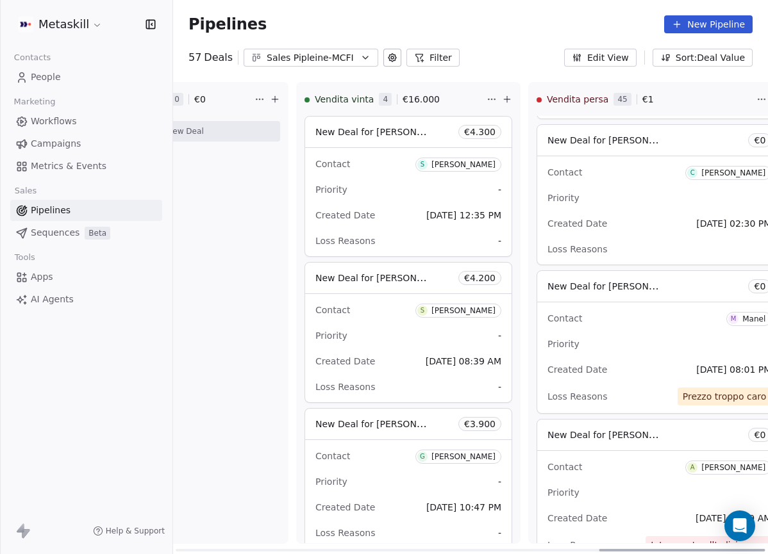
scroll to position [3589, 0]
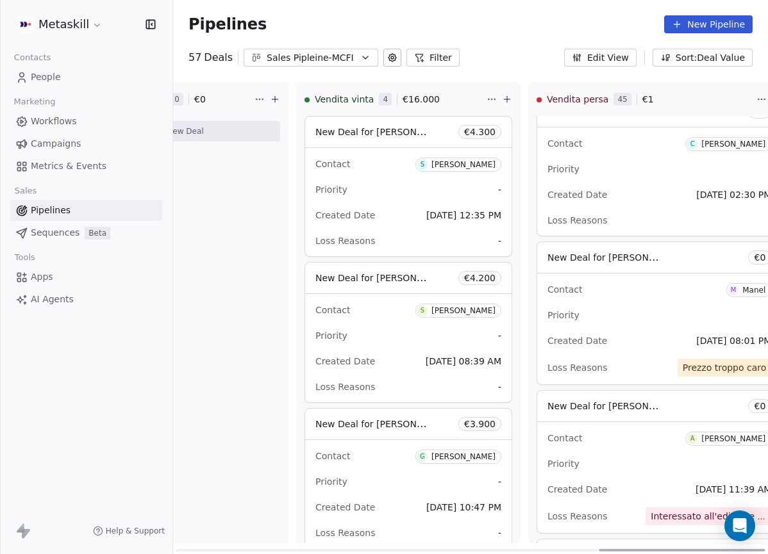
click at [696, 337] on span "[DATE] 08:01 PM" at bounding box center [733, 341] width 75 height 10
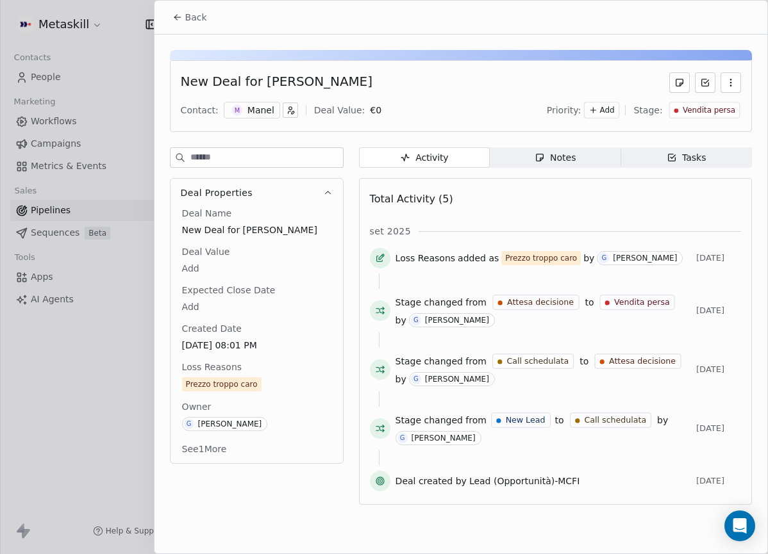
click at [261, 110] on div "Manel" at bounding box center [260, 110] width 27 height 13
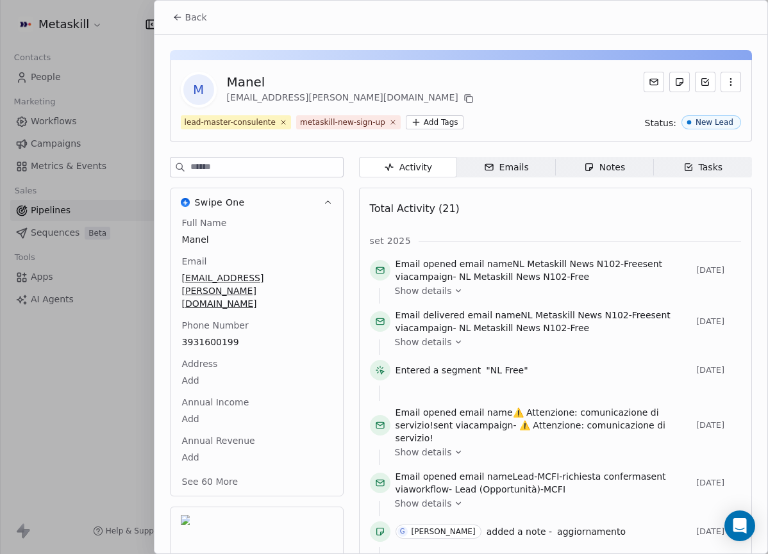
click at [463, 98] on icon at bounding box center [468, 99] width 10 height 10
click at [189, 21] on span "Back" at bounding box center [196, 17] width 22 height 13
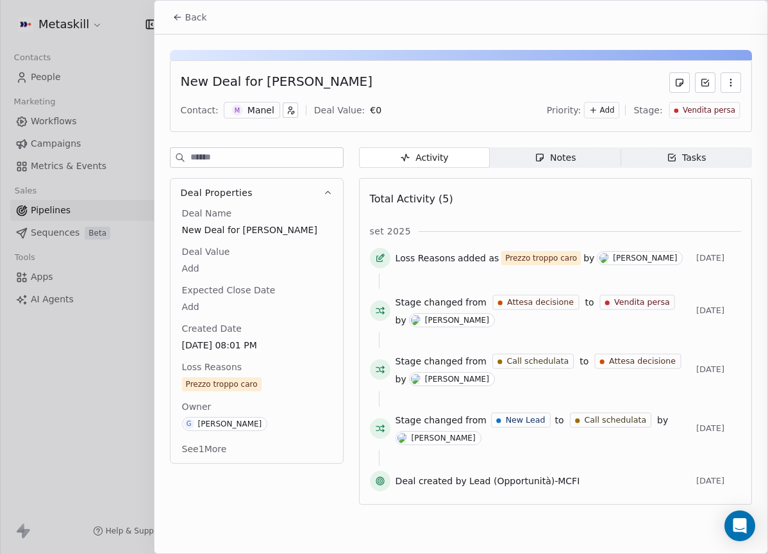
click at [195, 21] on span "Back" at bounding box center [196, 17] width 22 height 13
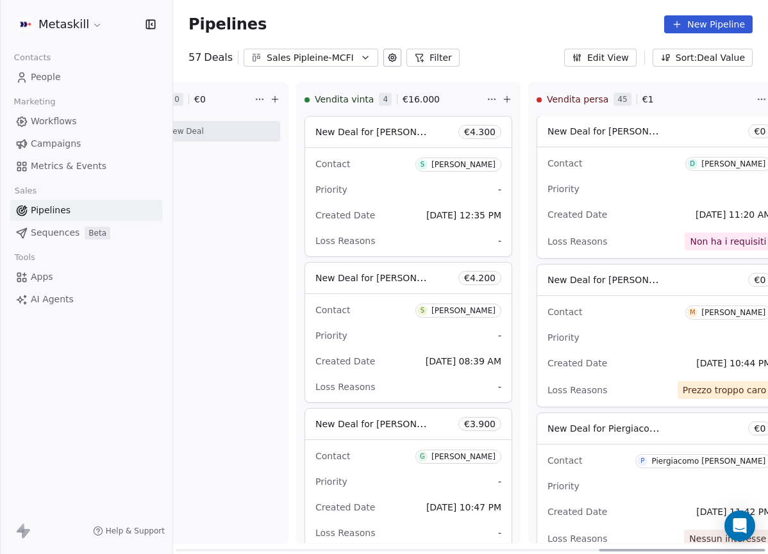
scroll to position [5298, 0]
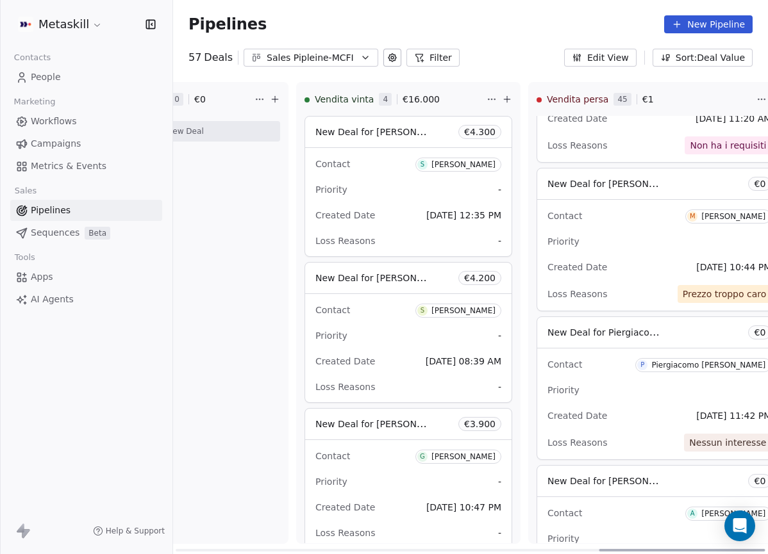
click at [687, 213] on div "M" at bounding box center [692, 216] width 10 height 10
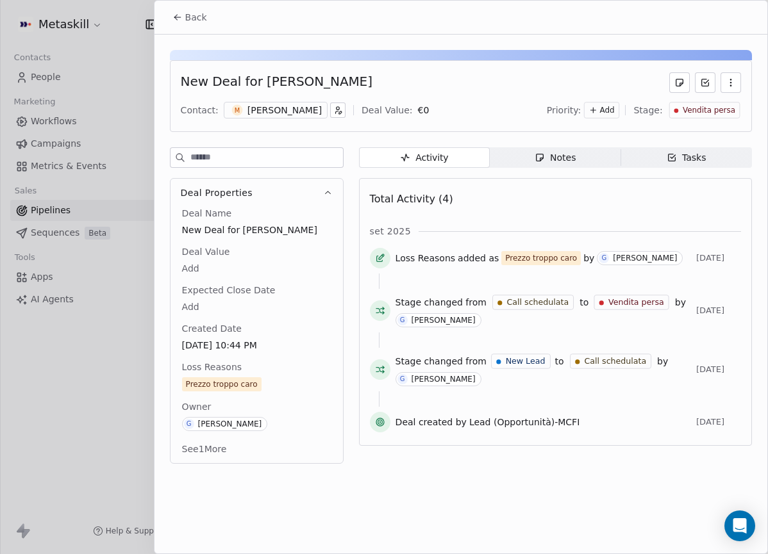
click at [297, 112] on div "[PERSON_NAME]" at bounding box center [284, 110] width 74 height 13
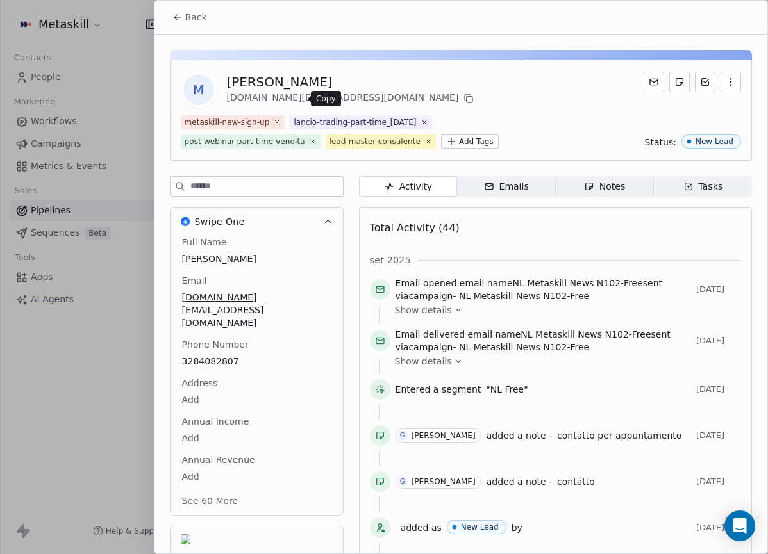
click at [467, 99] on icon at bounding box center [470, 100] width 6 height 6
click at [204, 20] on span "Back" at bounding box center [196, 17] width 22 height 13
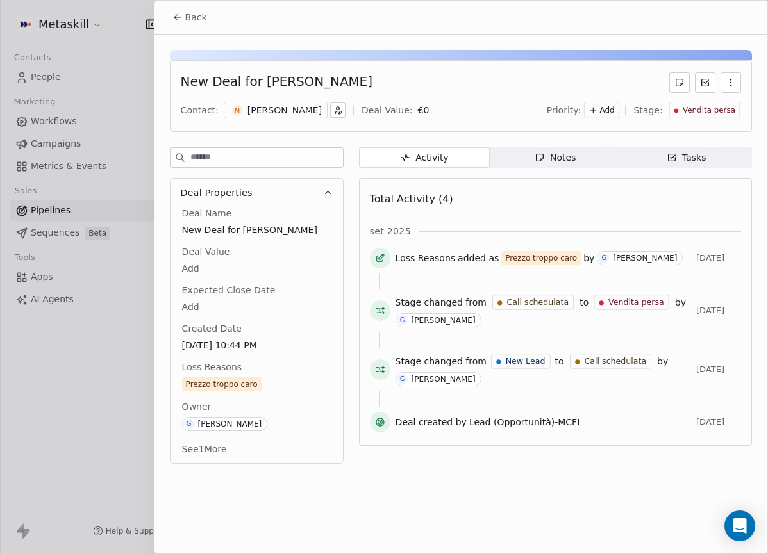
click at [208, 21] on button "Back" at bounding box center [190, 17] width 50 height 23
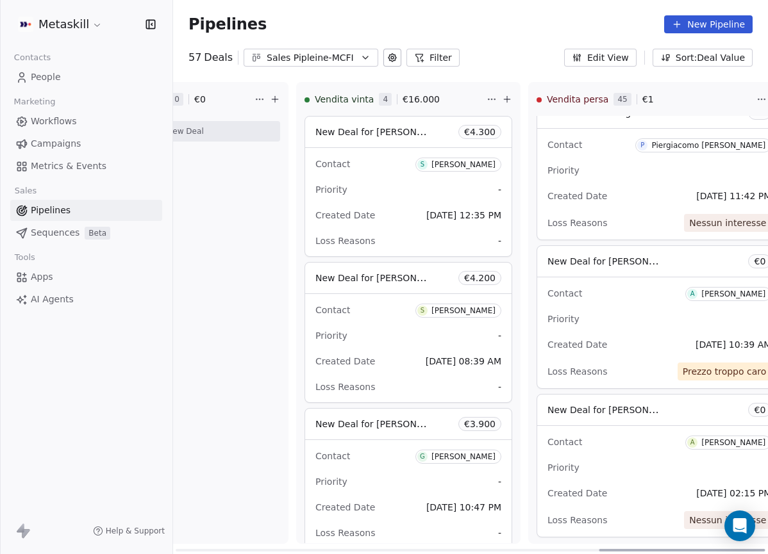
scroll to position [5528, 0]
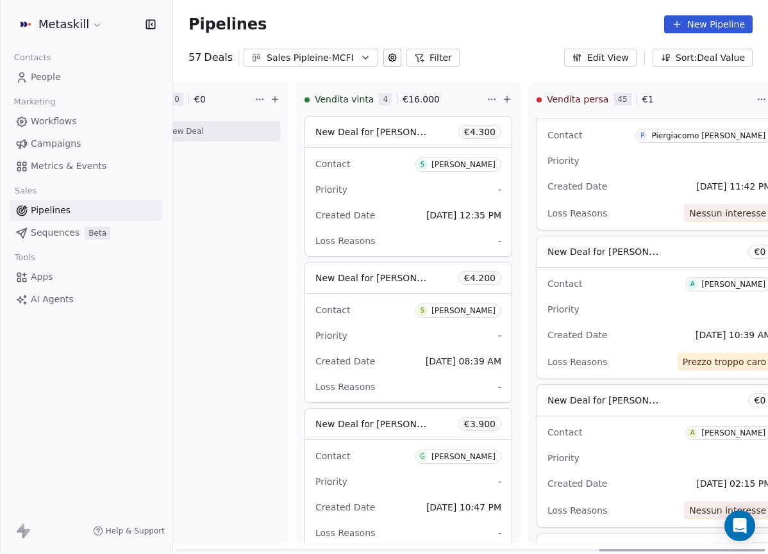
click at [647, 311] on div "Priority -" at bounding box center [659, 309] width 224 height 21
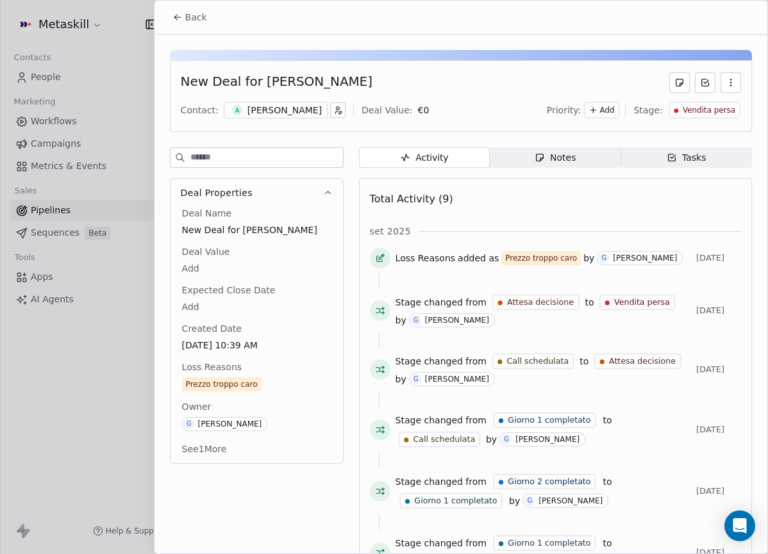
click at [308, 114] on div "[PERSON_NAME]" at bounding box center [284, 110] width 74 height 13
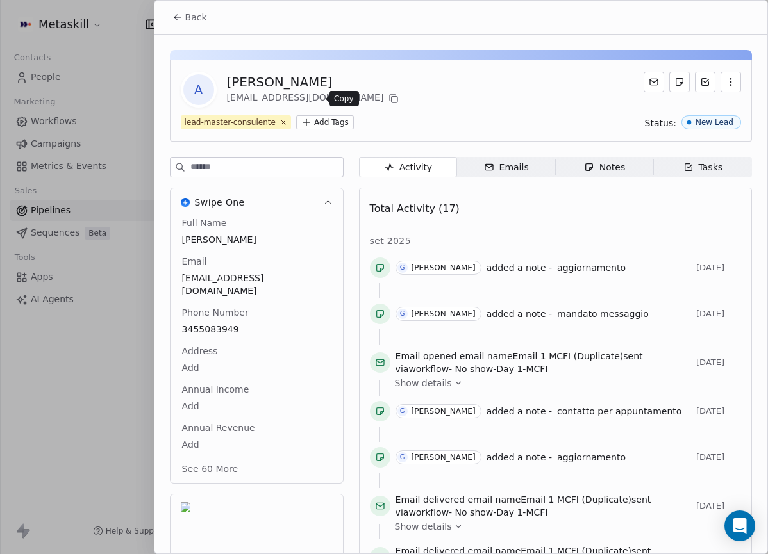
click at [388, 99] on icon at bounding box center [393, 99] width 10 height 10
click at [194, 15] on span "Back" at bounding box center [196, 17] width 22 height 13
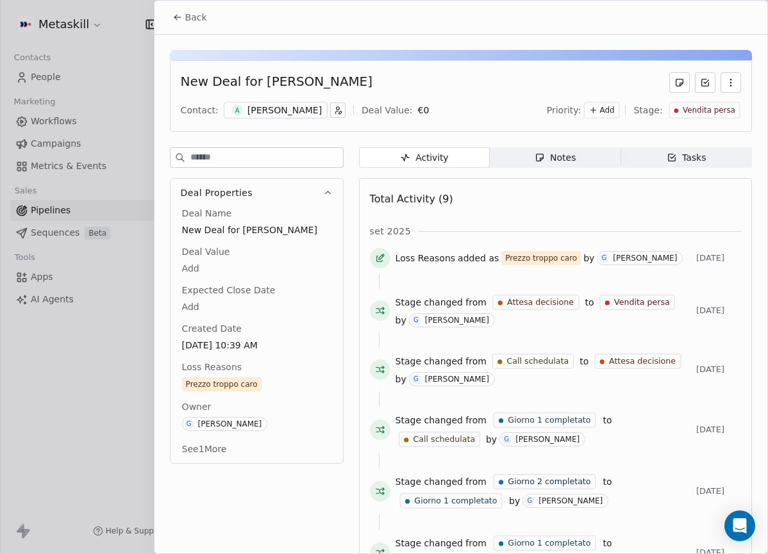
click at [185, 22] on span "Back" at bounding box center [196, 17] width 22 height 13
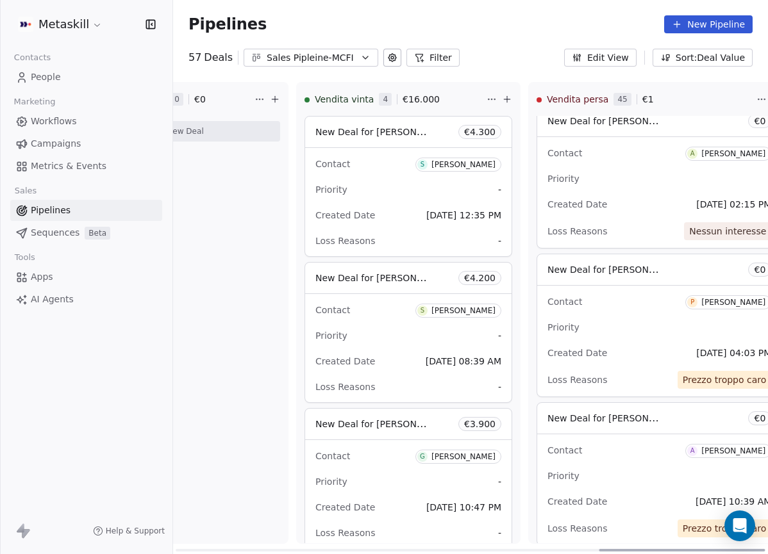
scroll to position [5812, 0]
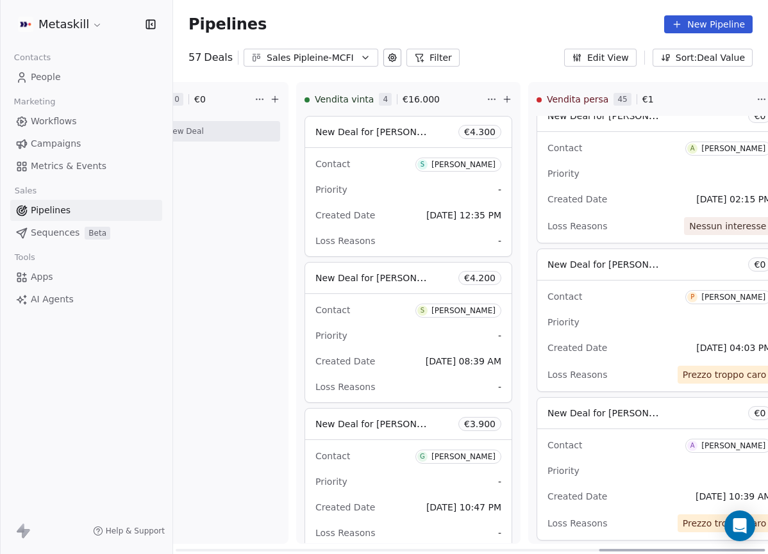
click at [696, 340] on span "[DATE] 04:03 PM" at bounding box center [733, 347] width 75 height 15
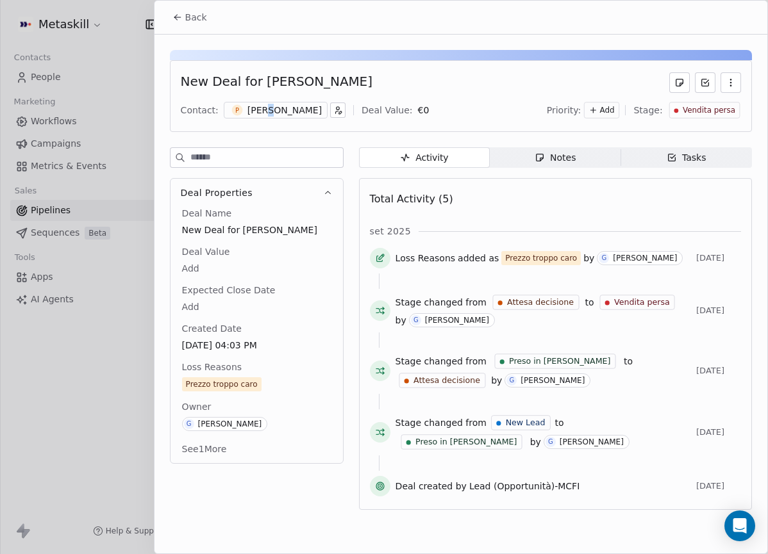
click at [265, 108] on div "[PERSON_NAME]" at bounding box center [284, 110] width 74 height 13
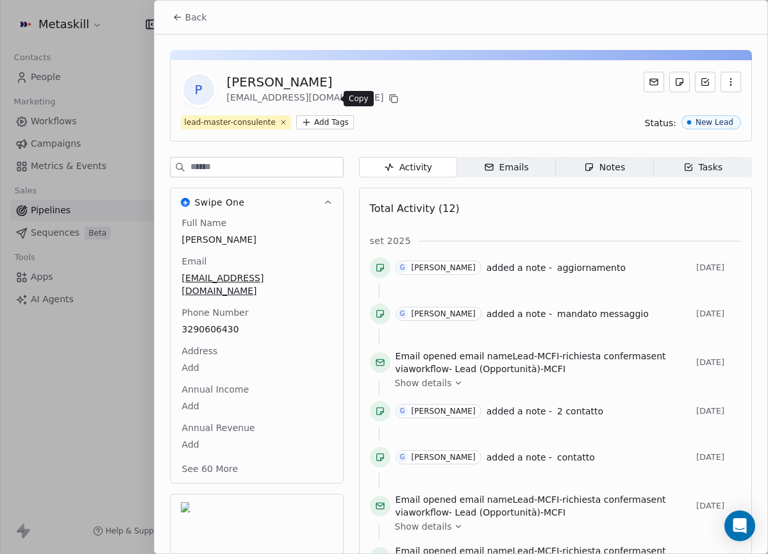
click at [388, 97] on icon at bounding box center [393, 99] width 10 height 10
click at [180, 8] on button "Back" at bounding box center [190, 17] width 50 height 23
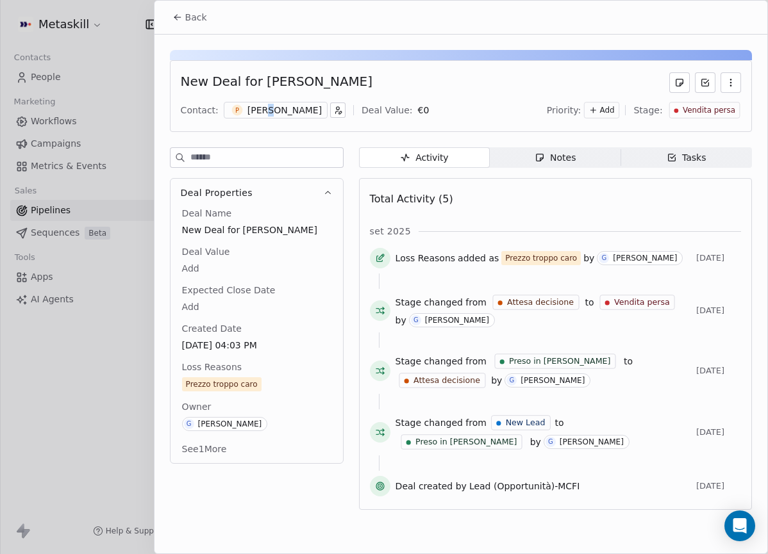
click at [179, 12] on icon at bounding box center [177, 17] width 10 height 10
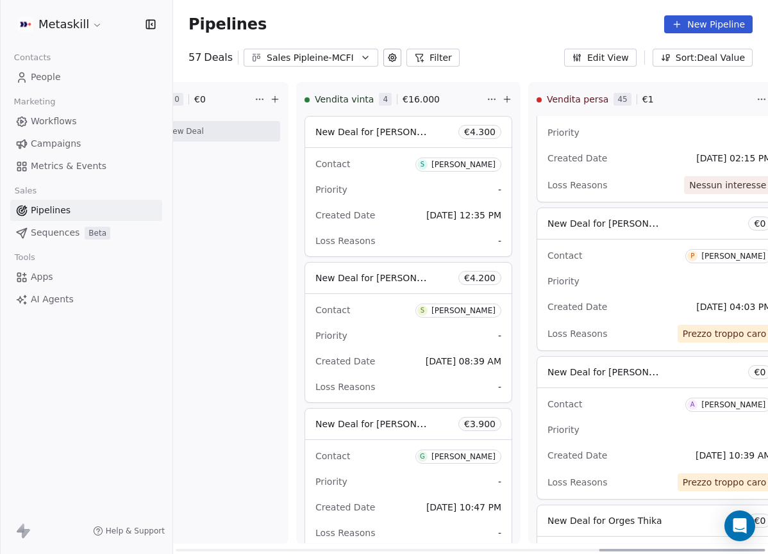
scroll to position [5854, 0]
click at [636, 399] on div "Contact A [PERSON_NAME]" at bounding box center [659, 403] width 224 height 21
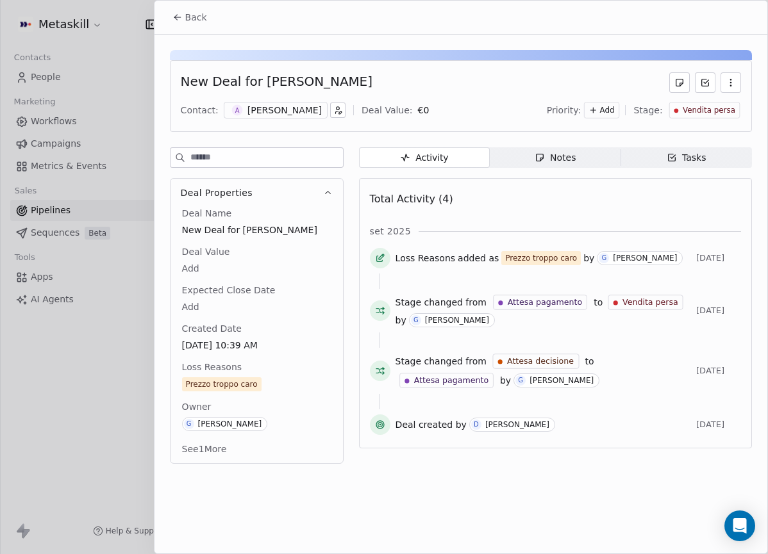
click at [301, 117] on div "A [PERSON_NAME]" at bounding box center [276, 110] width 104 height 17
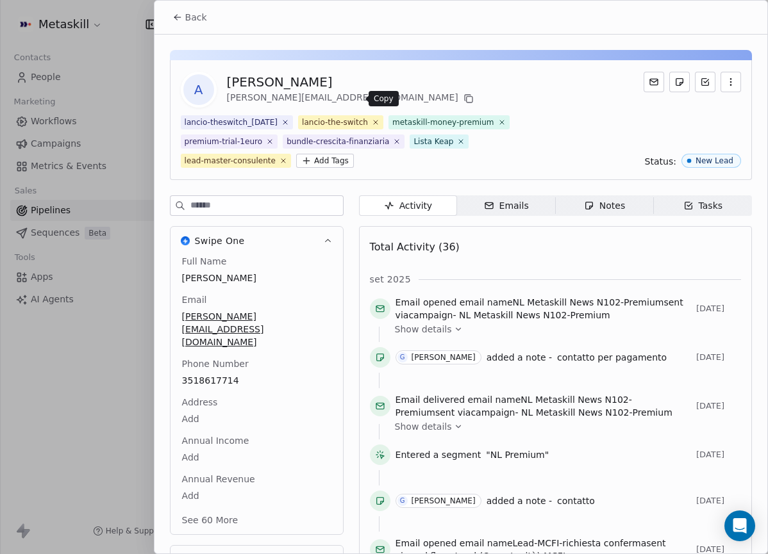
click at [463, 97] on icon at bounding box center [468, 99] width 10 height 10
click at [200, 20] on span "Back" at bounding box center [196, 17] width 22 height 13
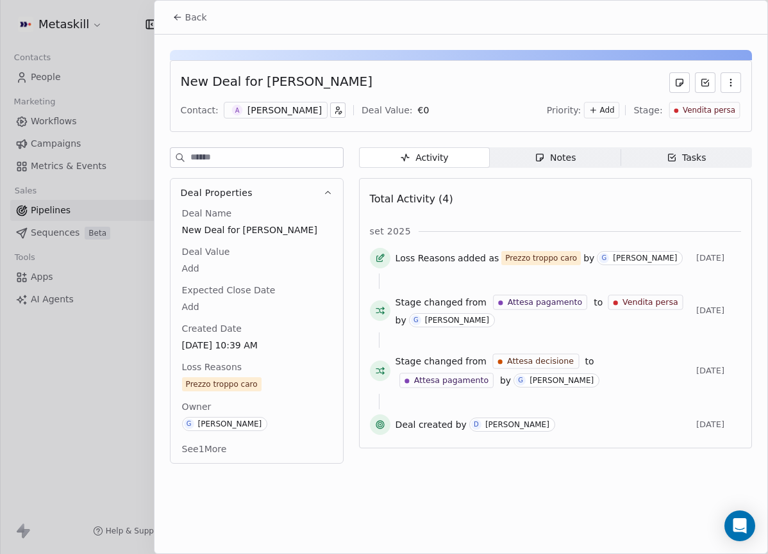
drag, startPoint x: 174, startPoint y: 15, endPoint x: 216, endPoint y: 56, distance: 58.9
click at [174, 15] on icon at bounding box center [177, 17] width 10 height 10
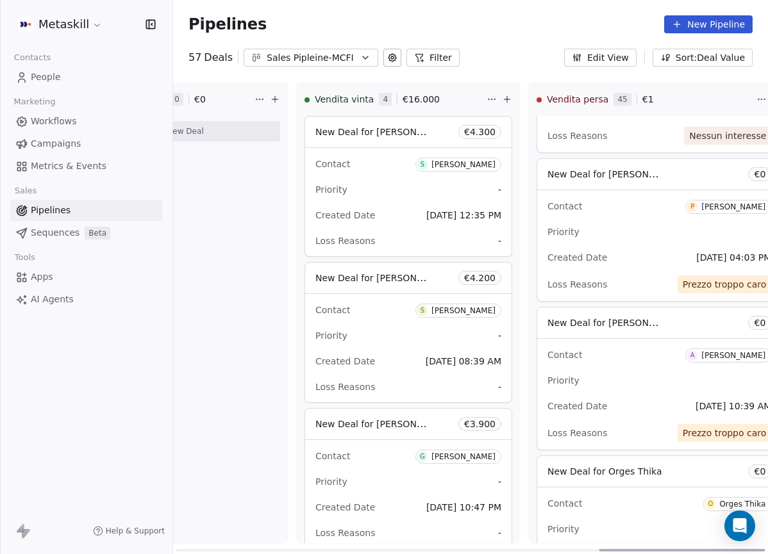
scroll to position [5889, 0]
